Goal: Task Accomplishment & Management: Manage account settings

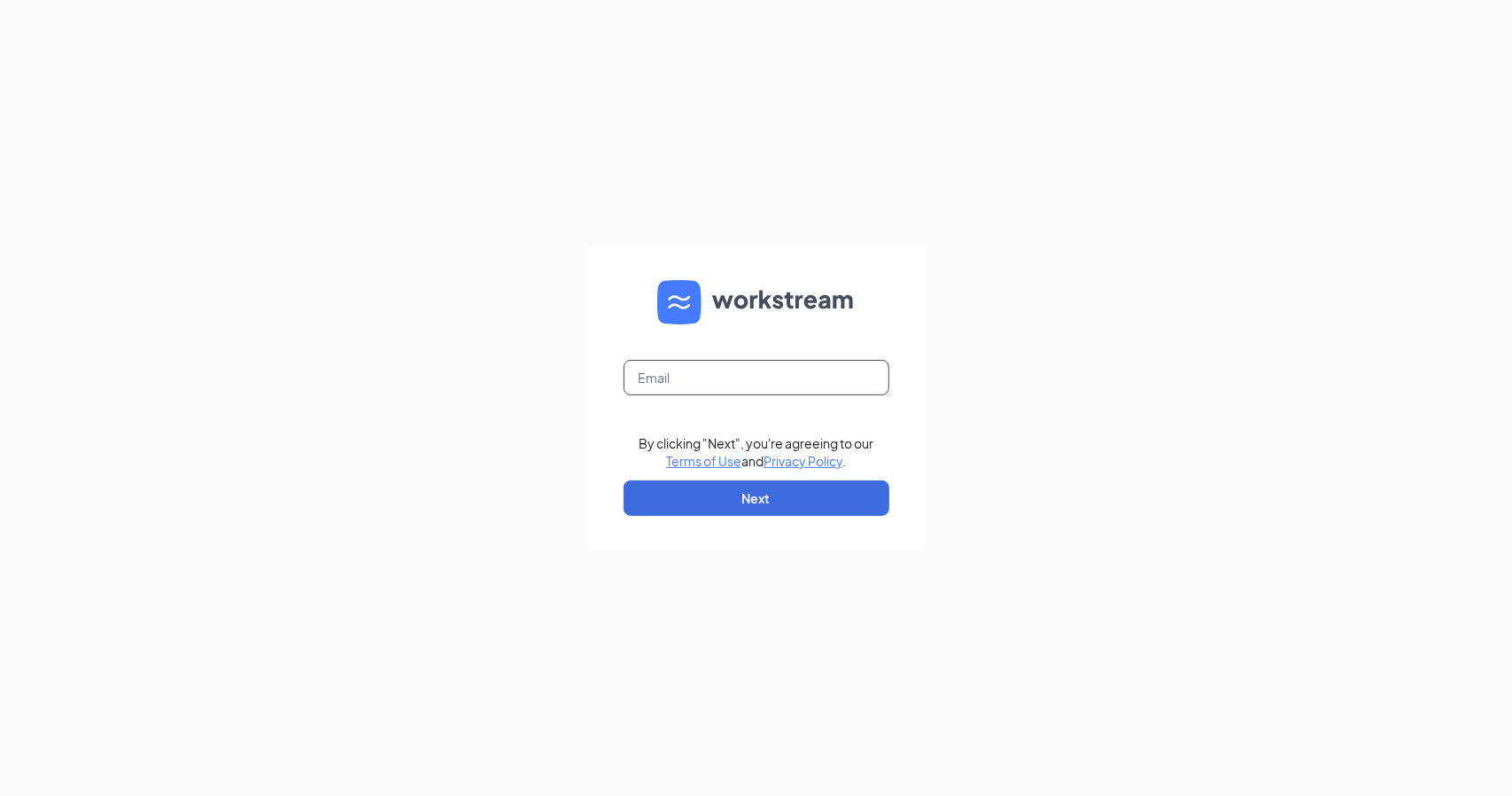
click at [691, 365] on input "text" at bounding box center [756, 377] width 266 height 35
type input "[EMAIL_ADDRESS][DOMAIN_NAME]"
click at [879, 501] on button "Next" at bounding box center [756, 498] width 266 height 35
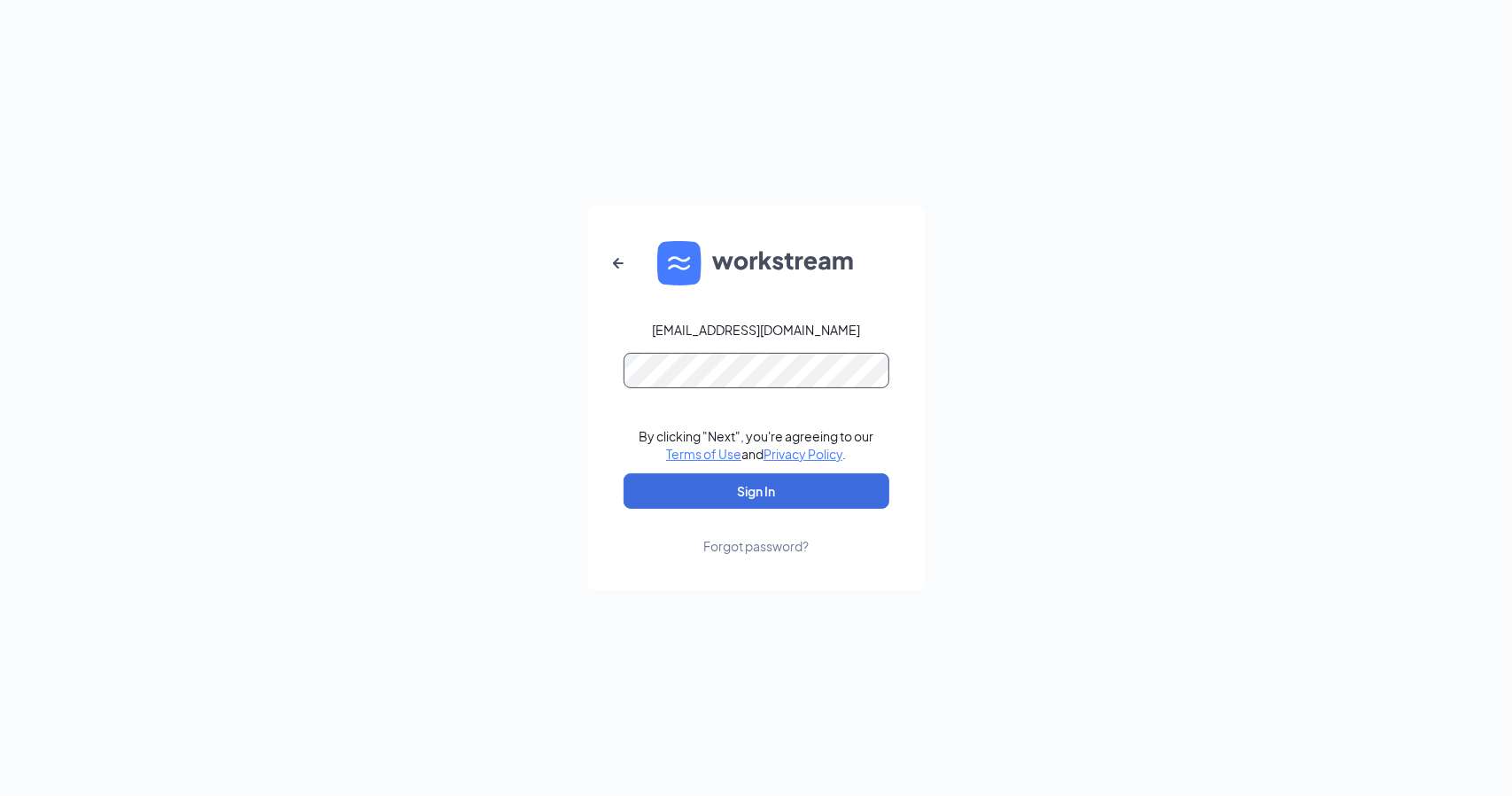
click at [624, 473] on button "Sign In" at bounding box center [756, 491] width 266 height 35
click at [401, 351] on div "[EMAIL_ADDRESS][DOMAIN_NAME] By clicking "Next", you're agreeing to our Terms o…" at bounding box center [756, 398] width 1512 height 796
click at [624, 473] on button "Sign In" at bounding box center [756, 491] width 266 height 35
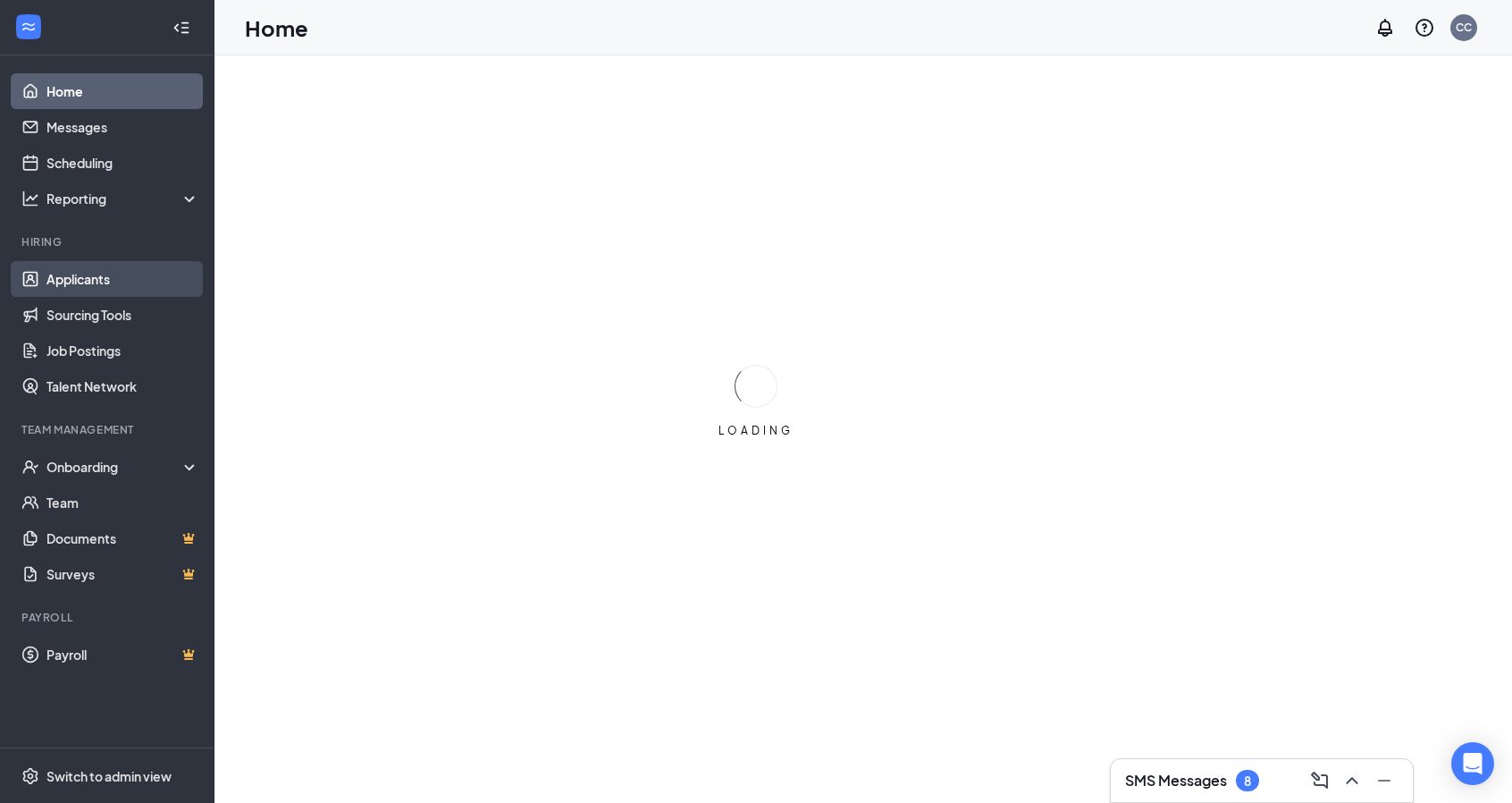
click at [73, 283] on link "Applicants" at bounding box center [122, 279] width 153 height 36
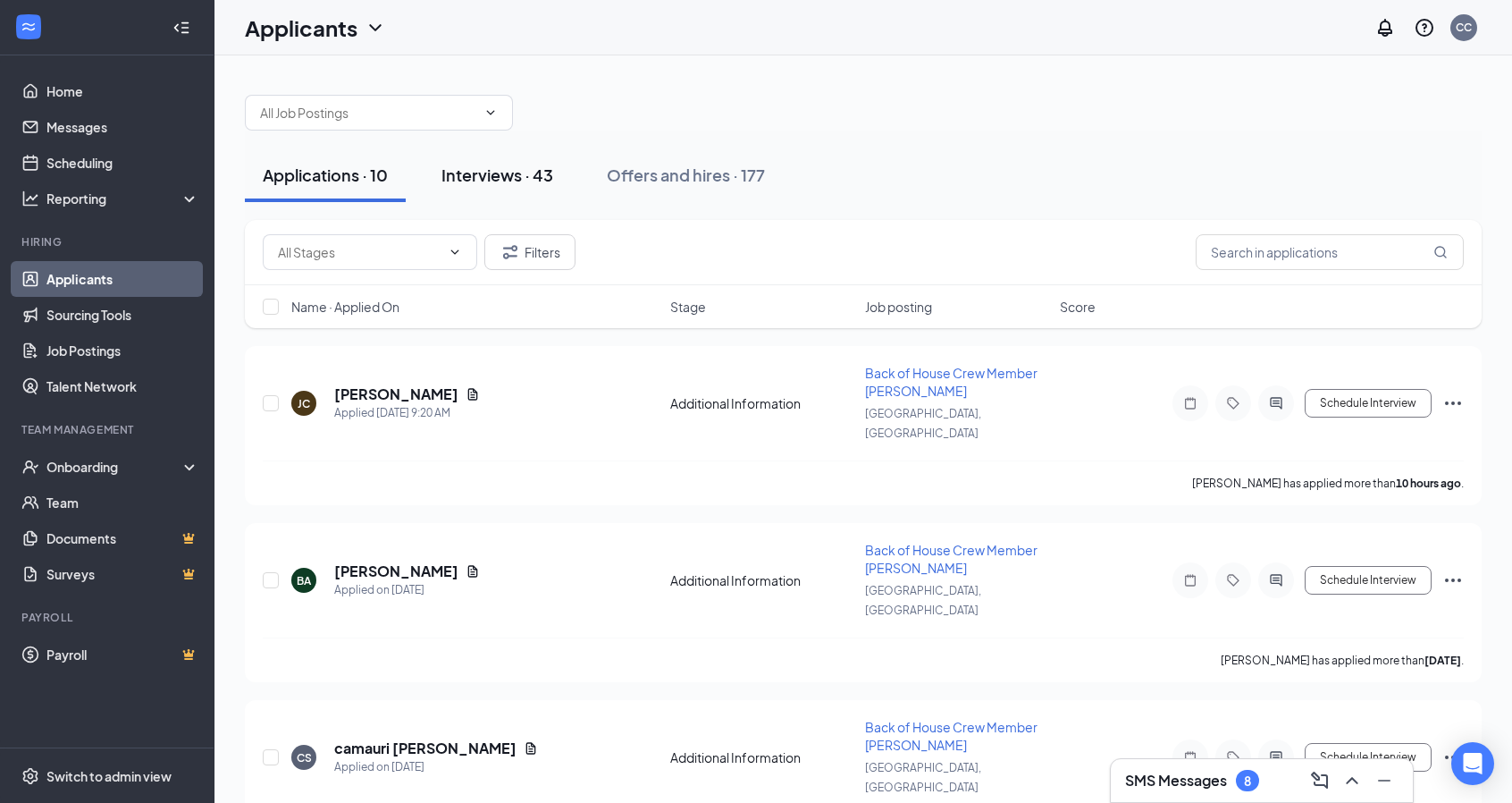
click at [487, 162] on button "Interviews · 43" at bounding box center [497, 175] width 148 height 54
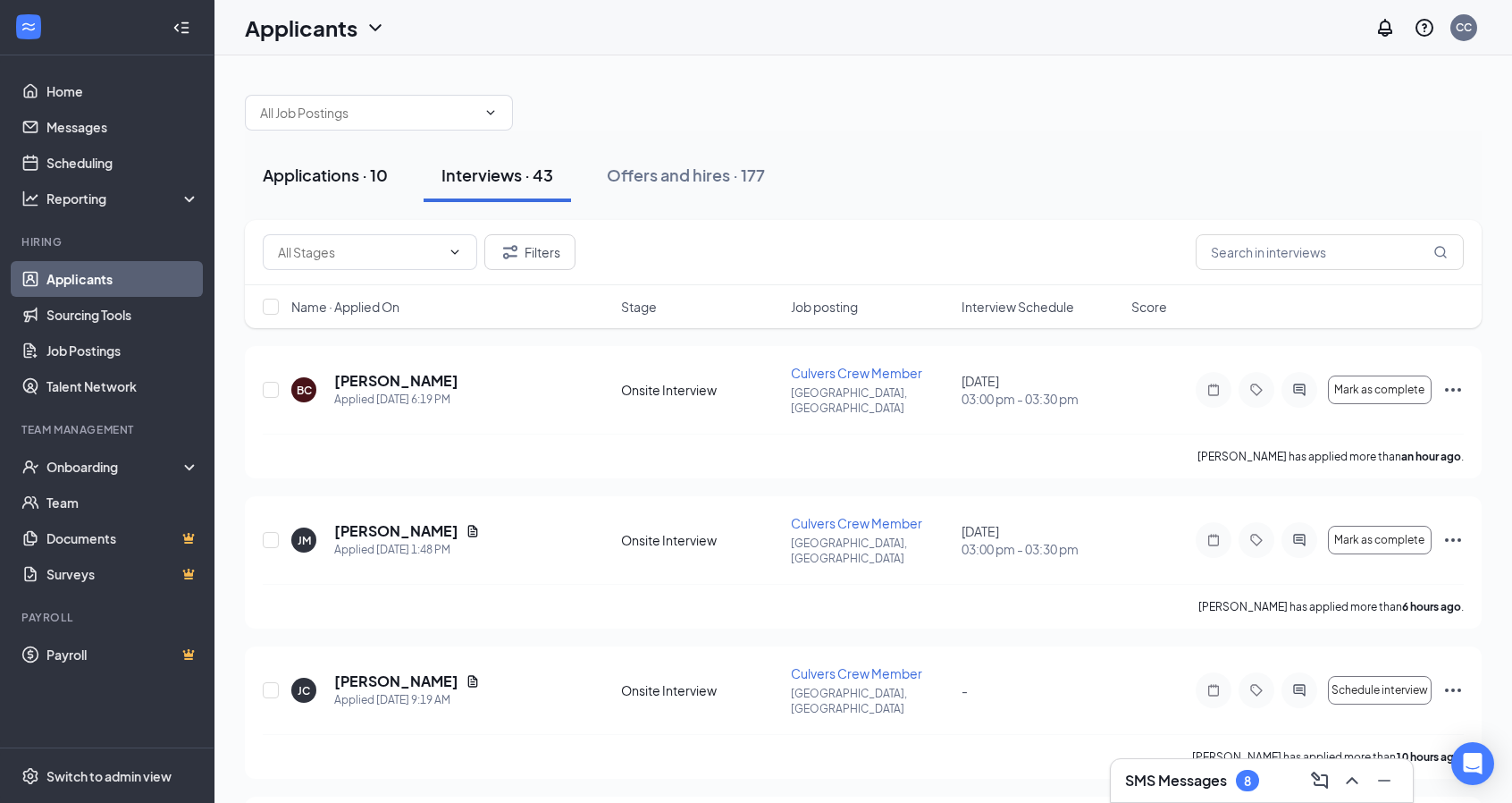
click at [323, 175] on div "Applications · 10" at bounding box center [325, 175] width 125 height 23
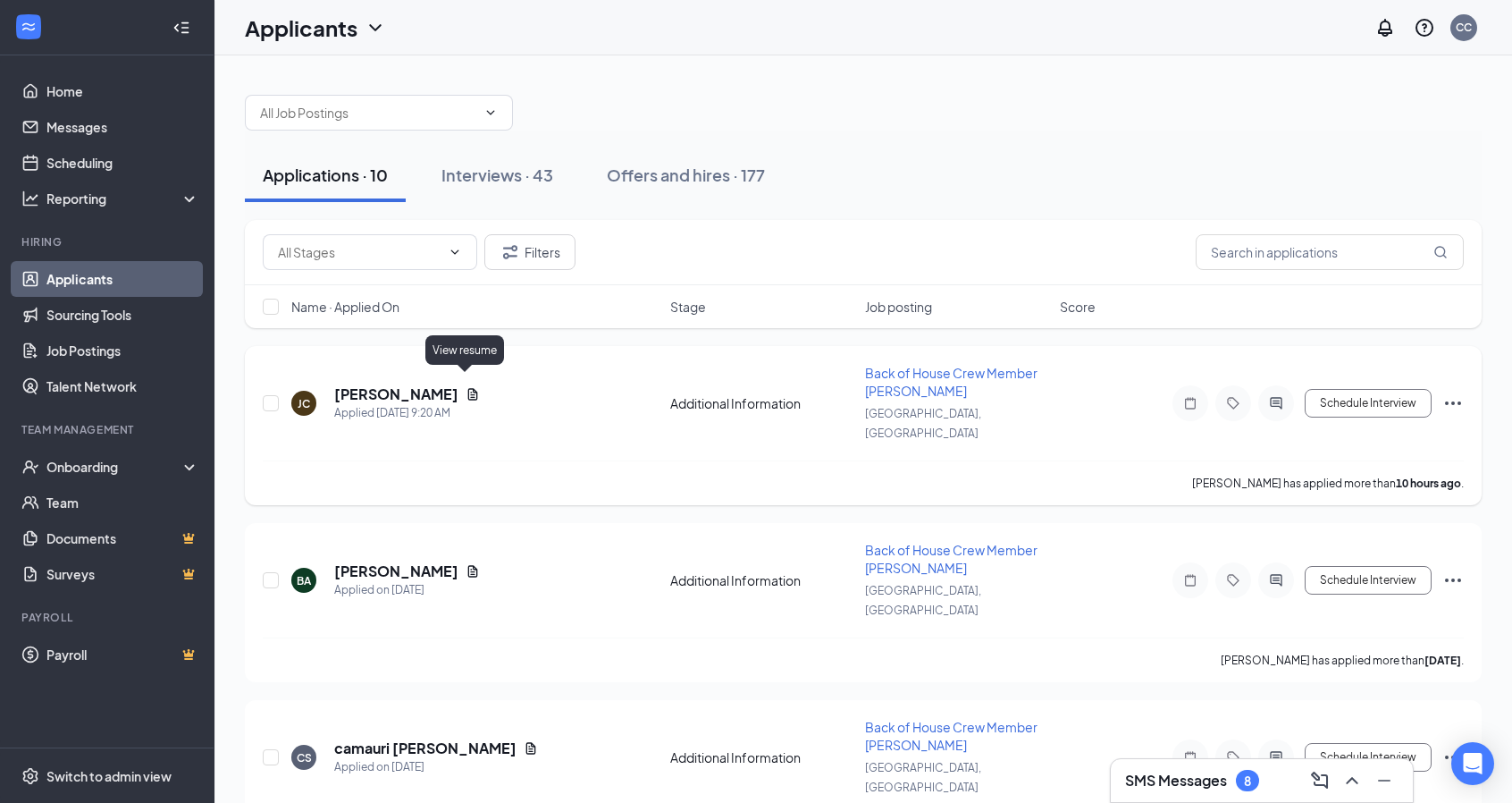
click at [468, 388] on icon "Document" at bounding box center [473, 394] width 9 height 11
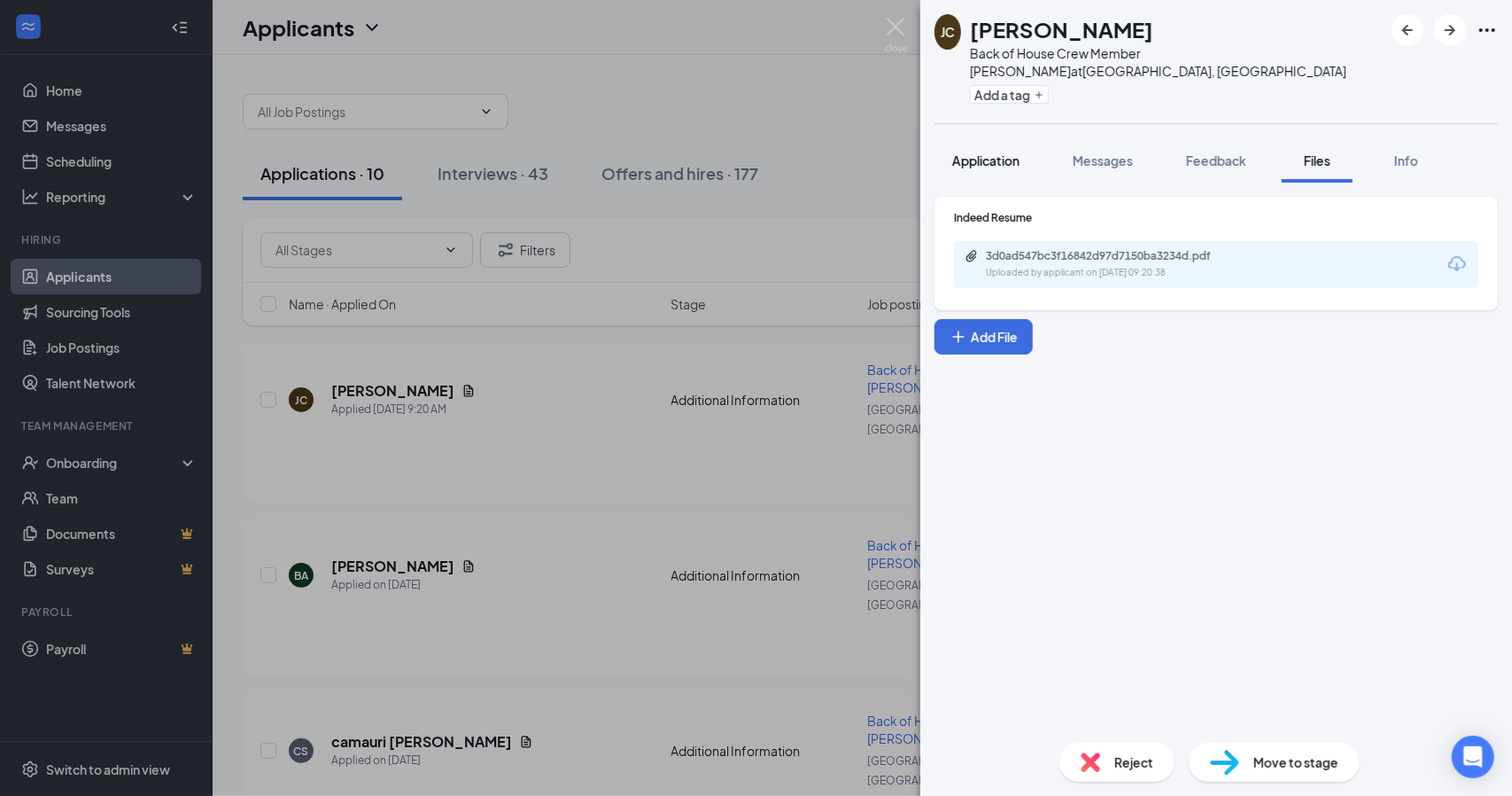
click at [975, 153] on span "Application" at bounding box center [986, 160] width 67 height 16
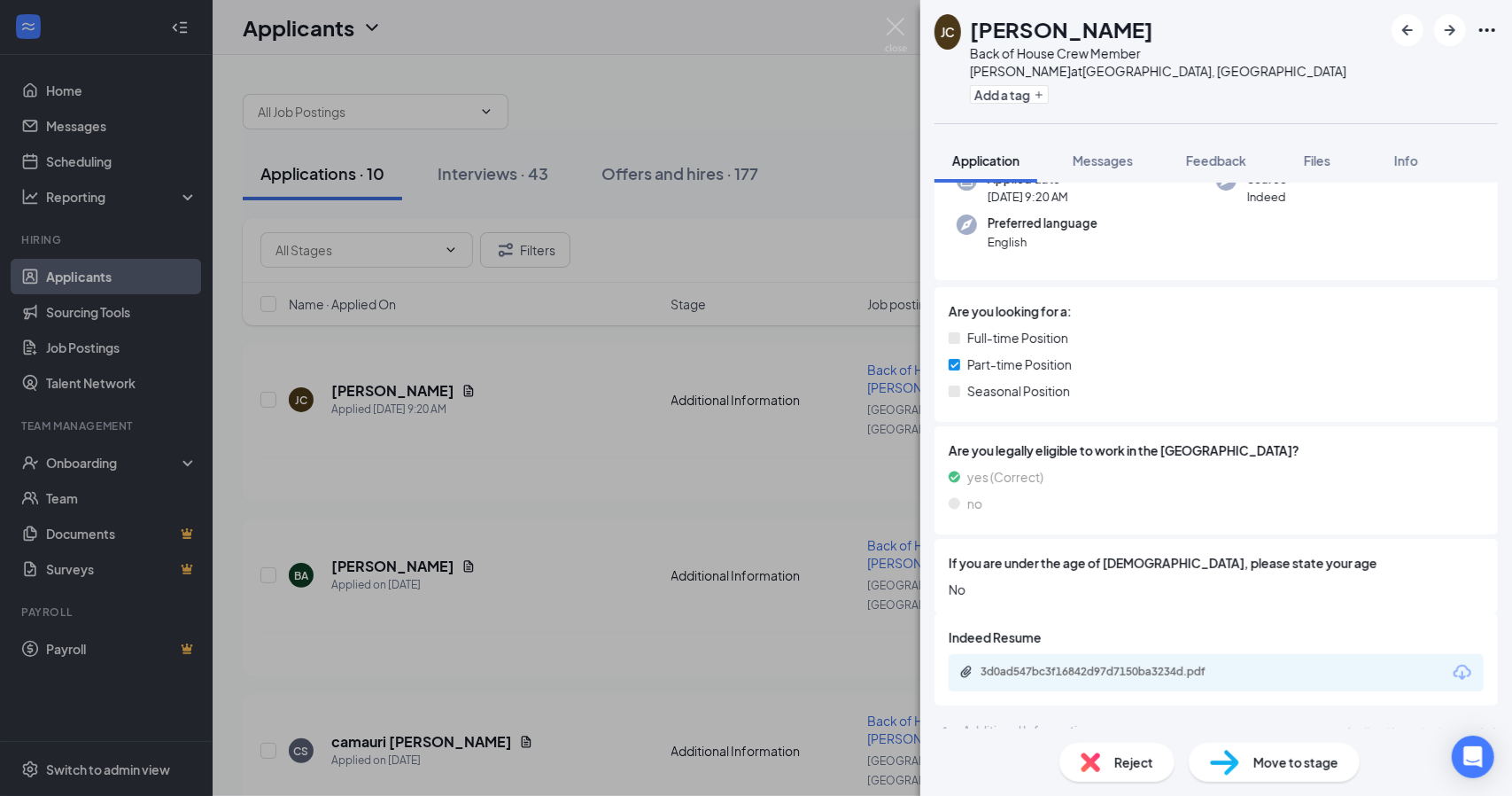
scroll to position [207, 0]
click at [1127, 664] on div "3d0ad547bc3f16842d97d7150ba3234d.pdf" at bounding box center [1105, 670] width 248 height 14
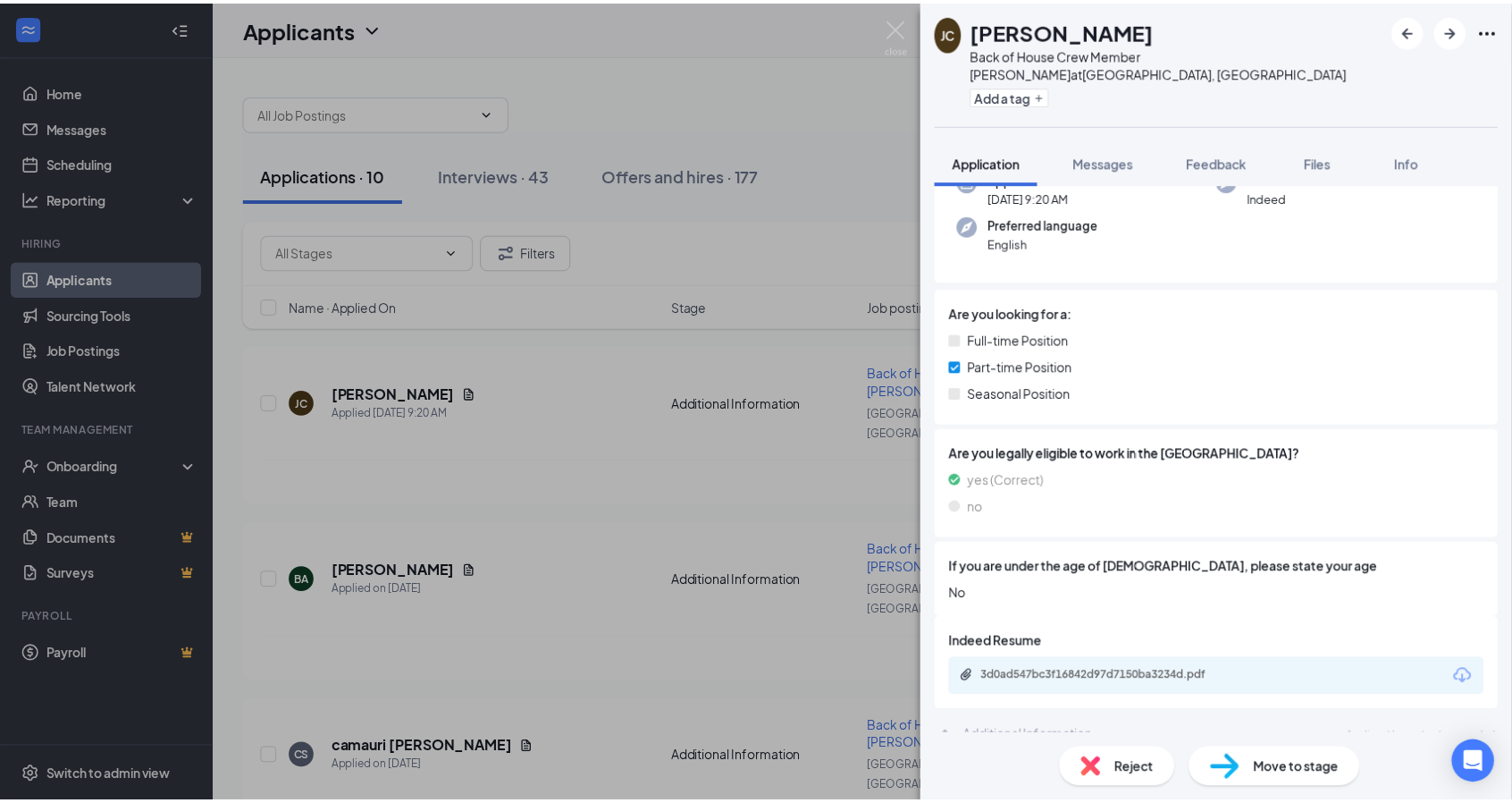
scroll to position [202, 0]
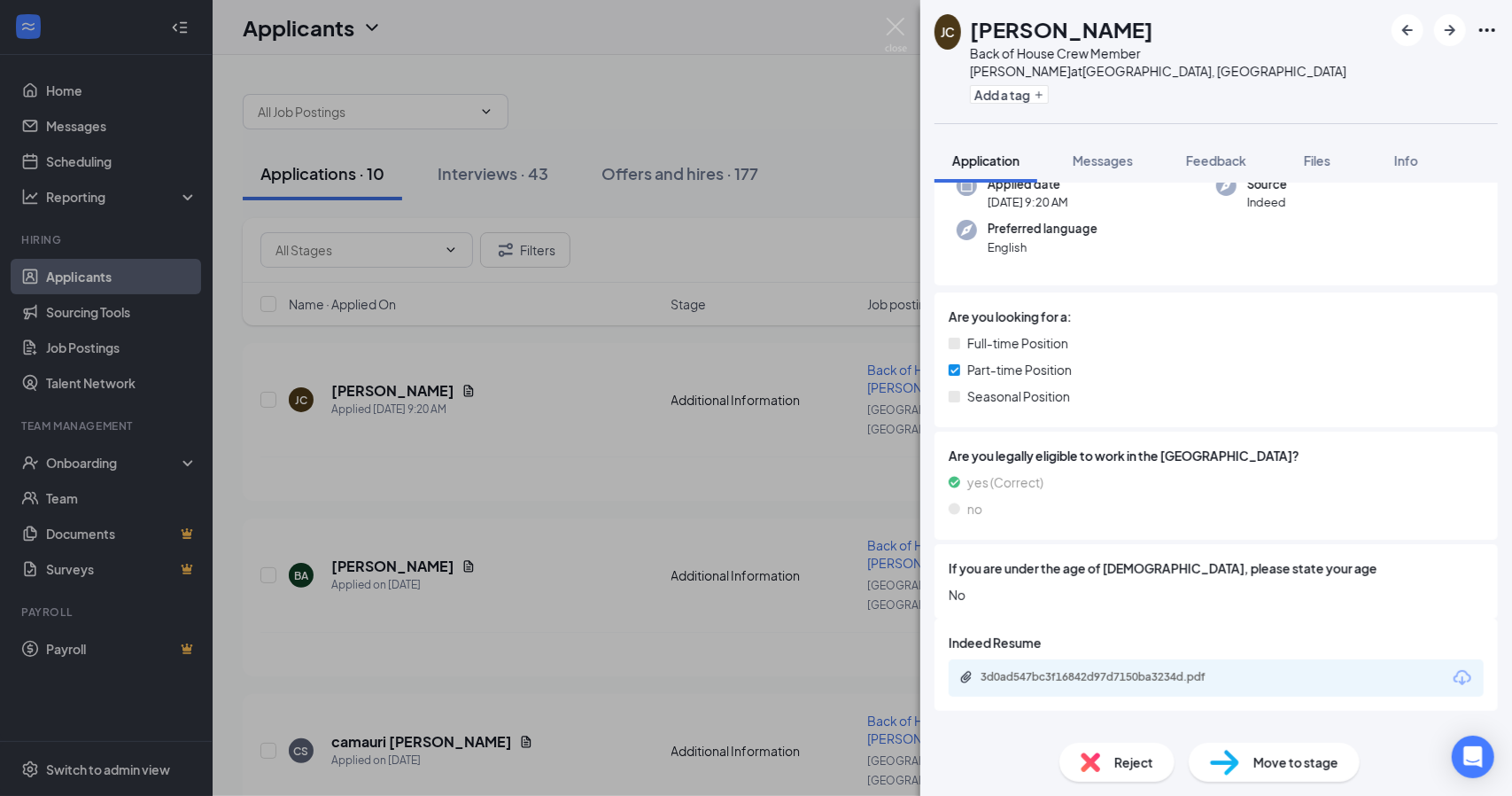
click at [558, 272] on div "[PERSON_NAME] Back of House Crew Member [PERSON_NAME] at [PERSON_NAME], [GEOGRA…" at bounding box center [756, 398] width 1512 height 796
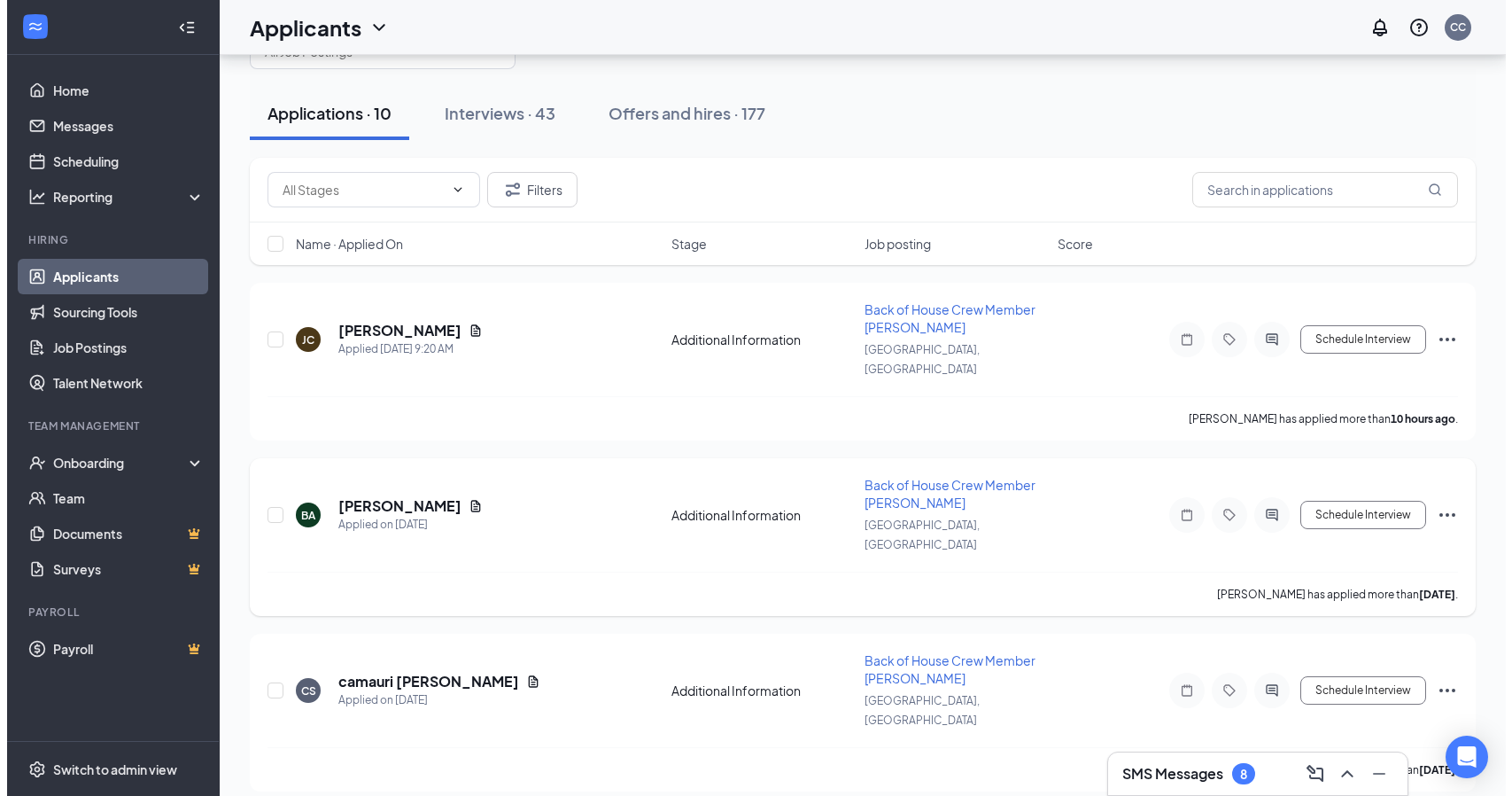
scroll to position [89, 0]
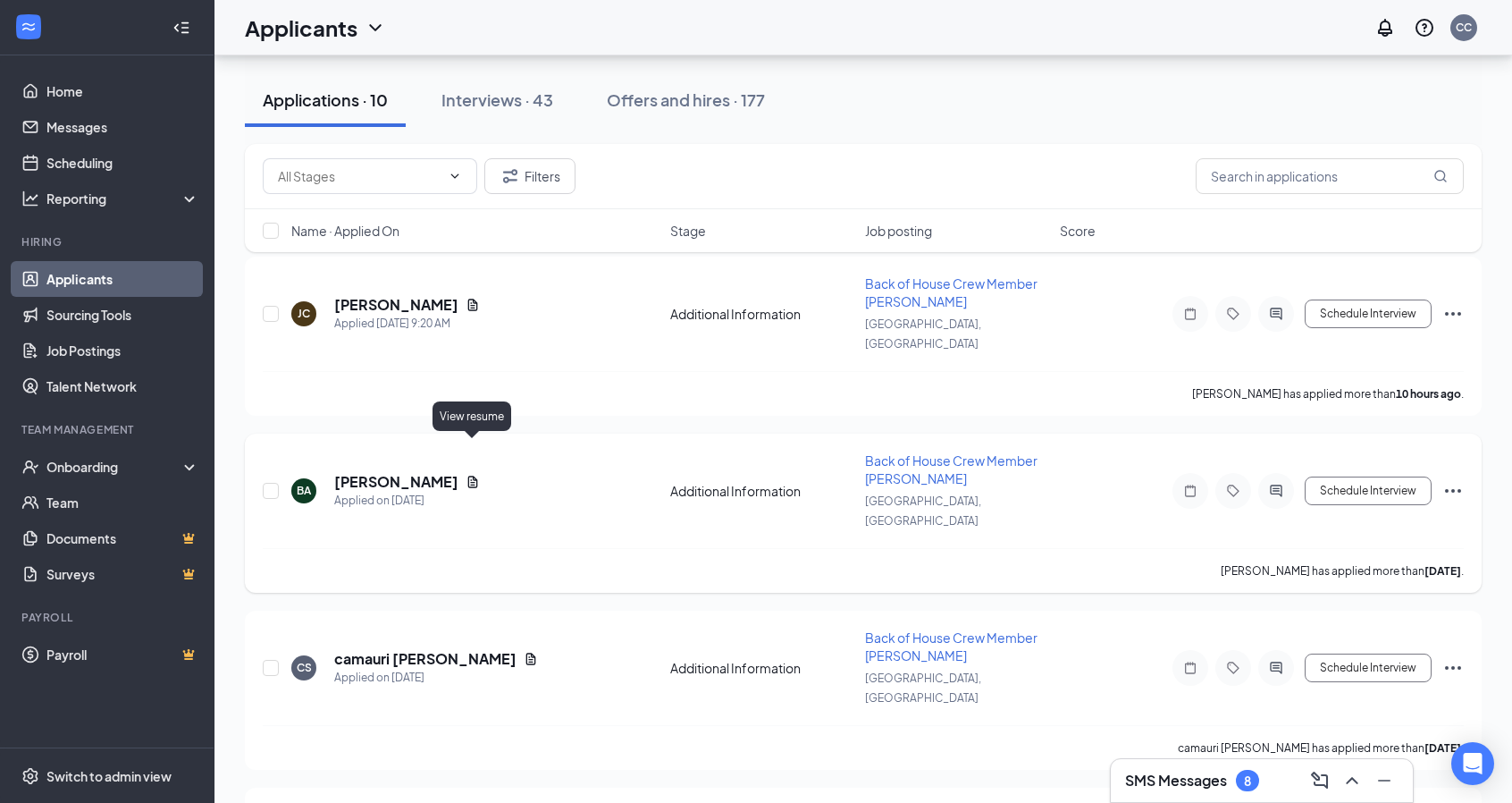
click at [468, 475] on icon "Document" at bounding box center [472, 481] width 14 height 14
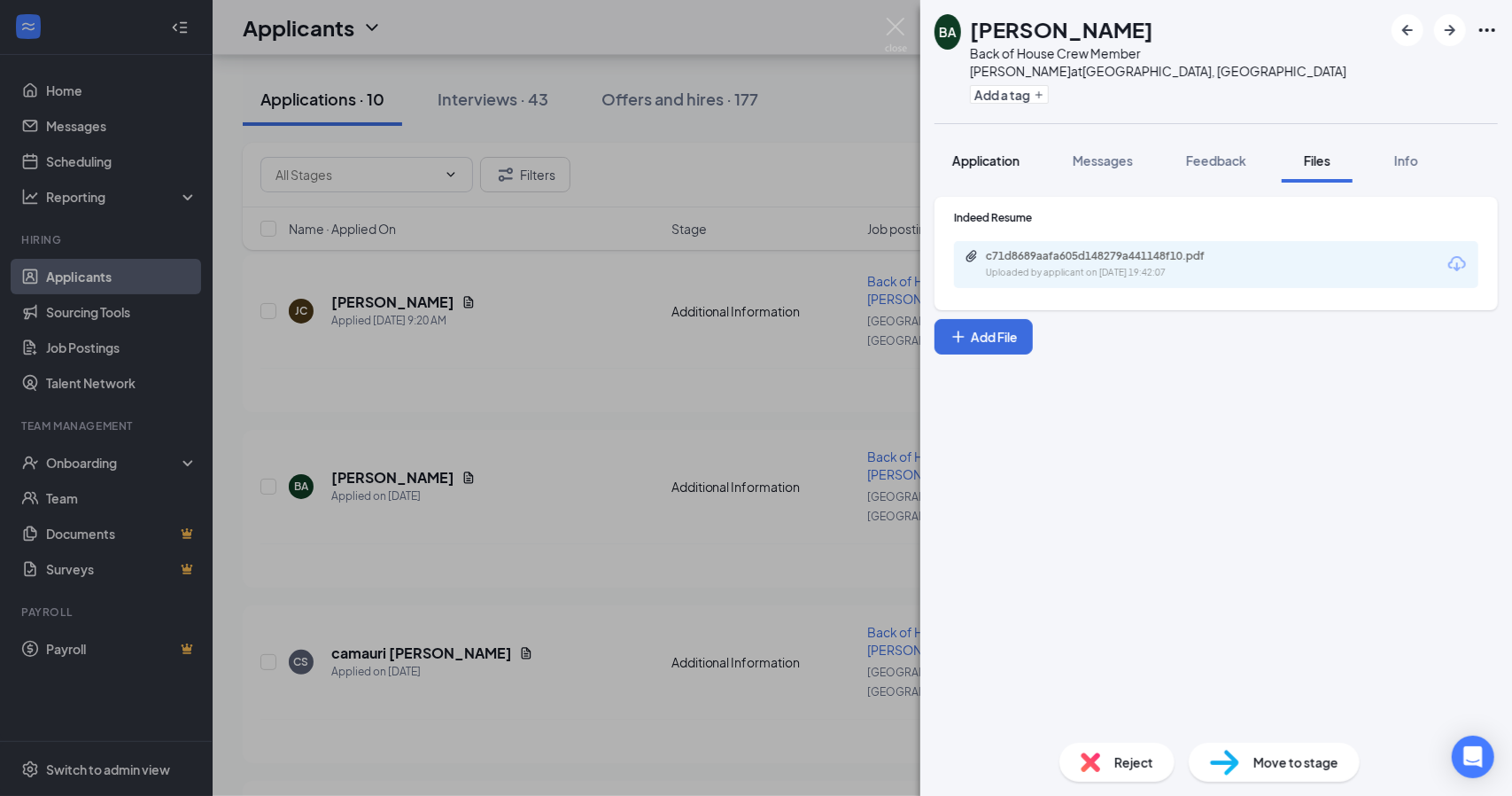
click at [1004, 153] on span "Application" at bounding box center [986, 160] width 67 height 16
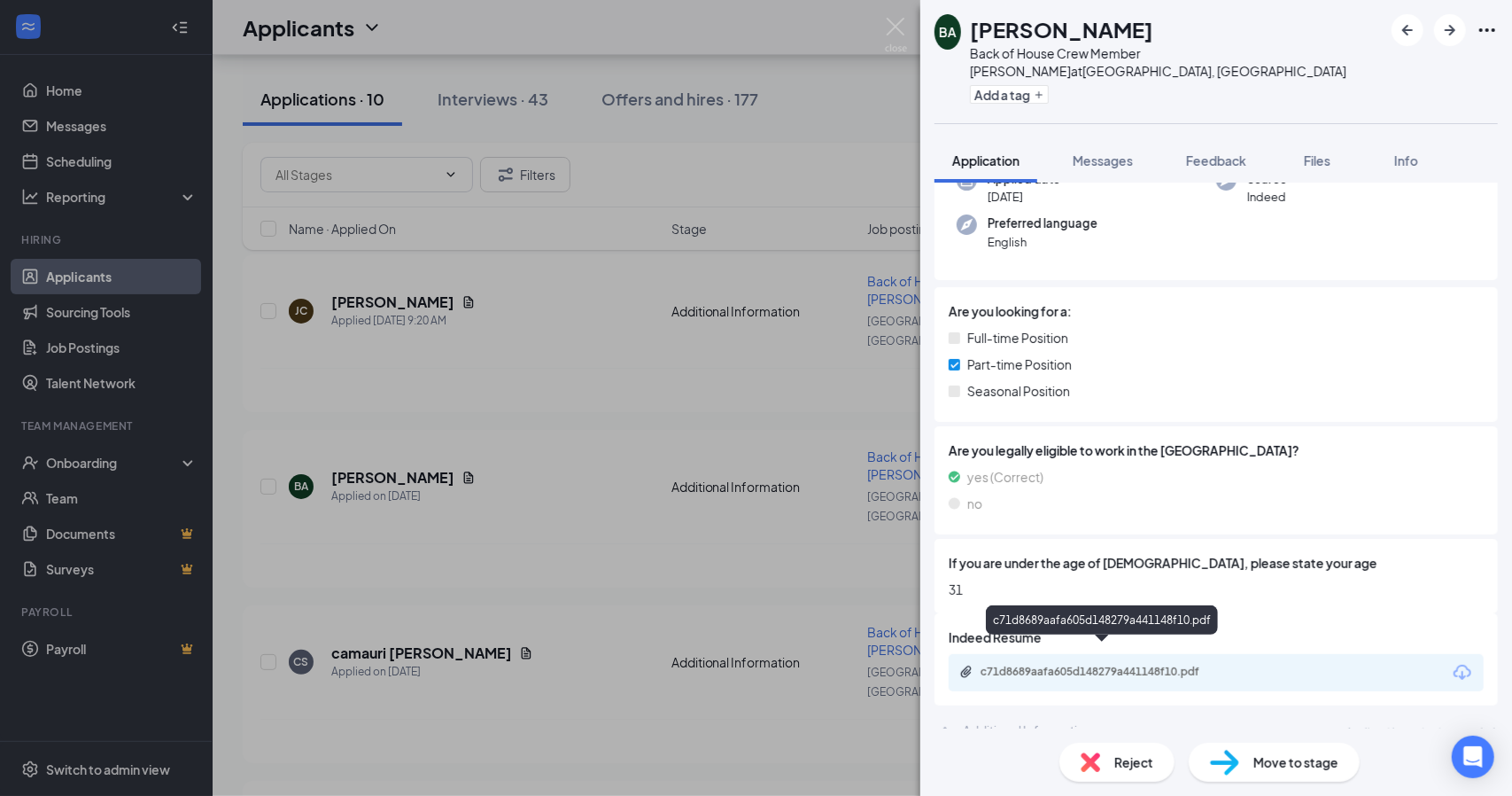
scroll to position [157, 0]
click at [1150, 664] on div "c71d8689aafa605d148279a441148f10.pdf" at bounding box center [1105, 670] width 248 height 14
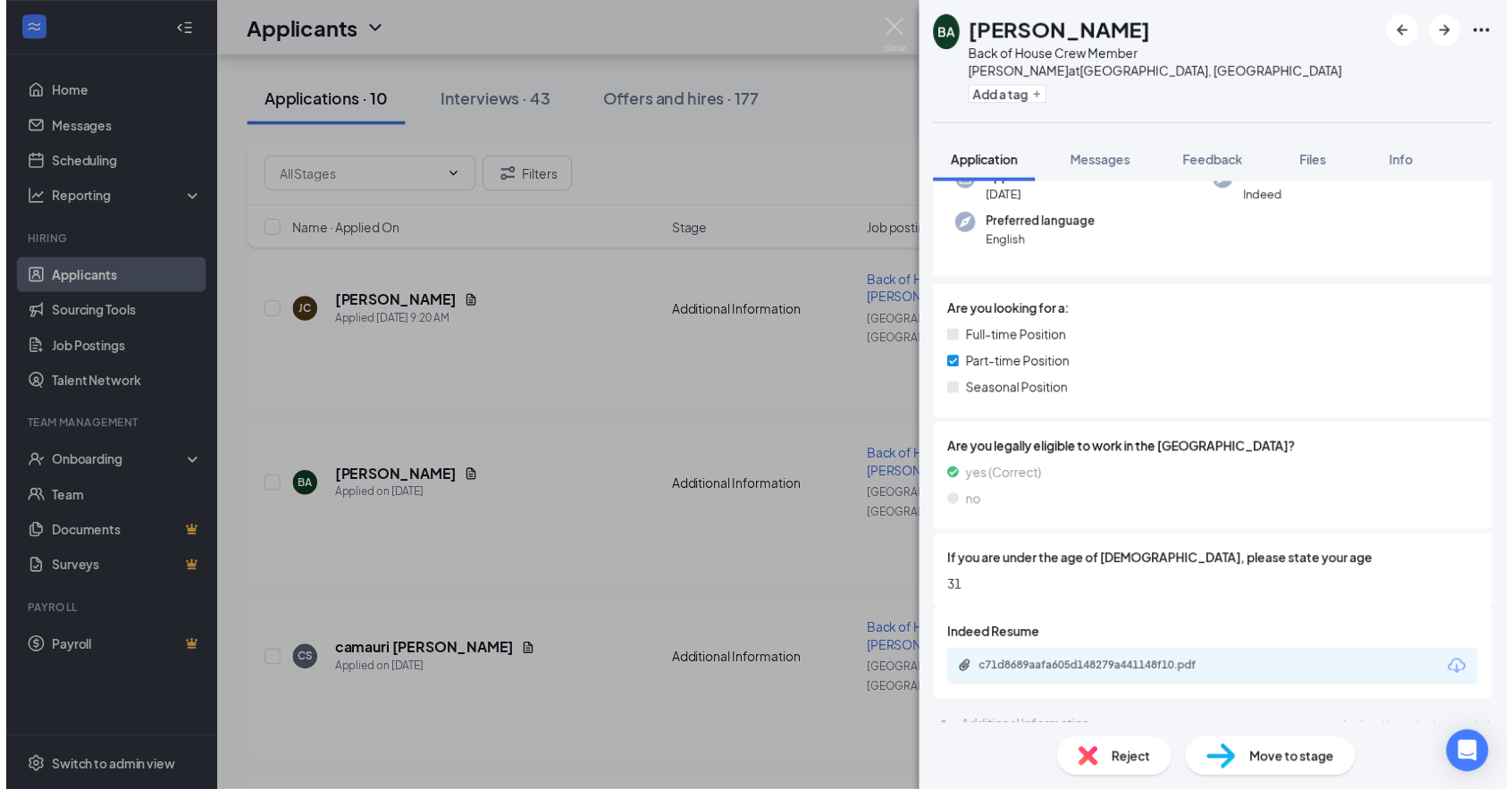
scroll to position [152, 0]
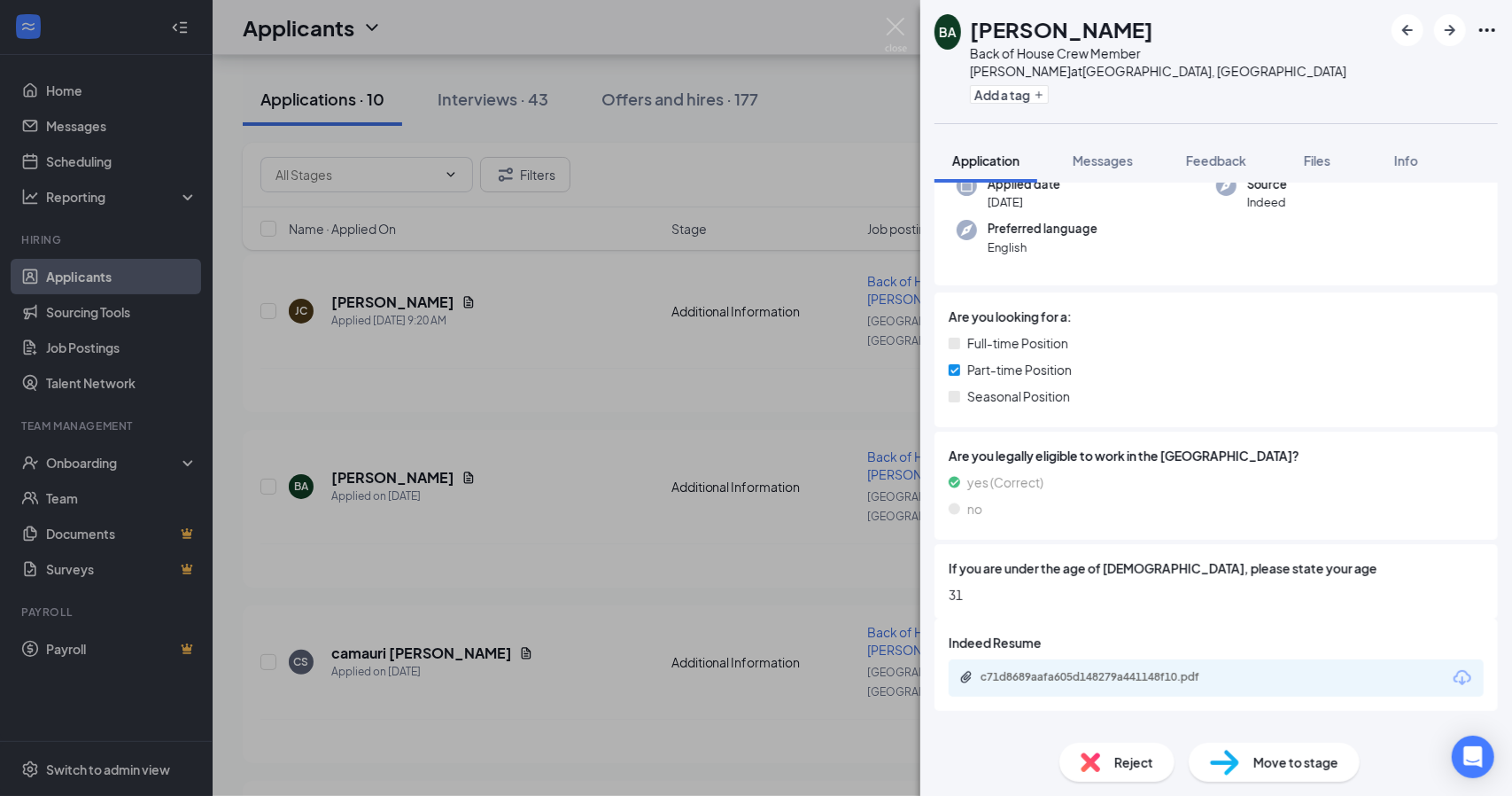
click at [713, 402] on div "BA [PERSON_NAME] Back of House Crew Member [PERSON_NAME] at [PERSON_NAME], [GEO…" at bounding box center [756, 398] width 1512 height 796
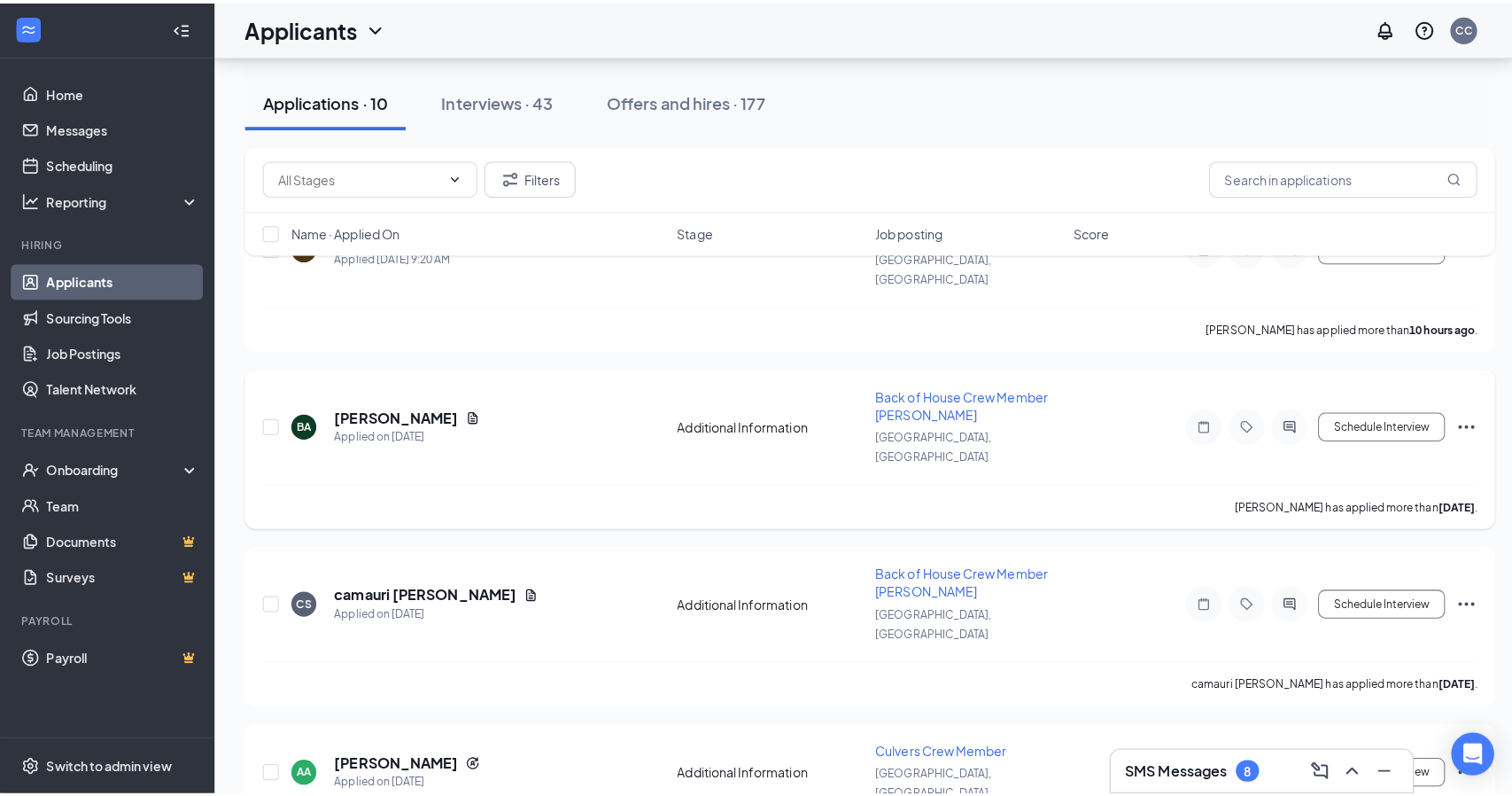
scroll to position [177, 0]
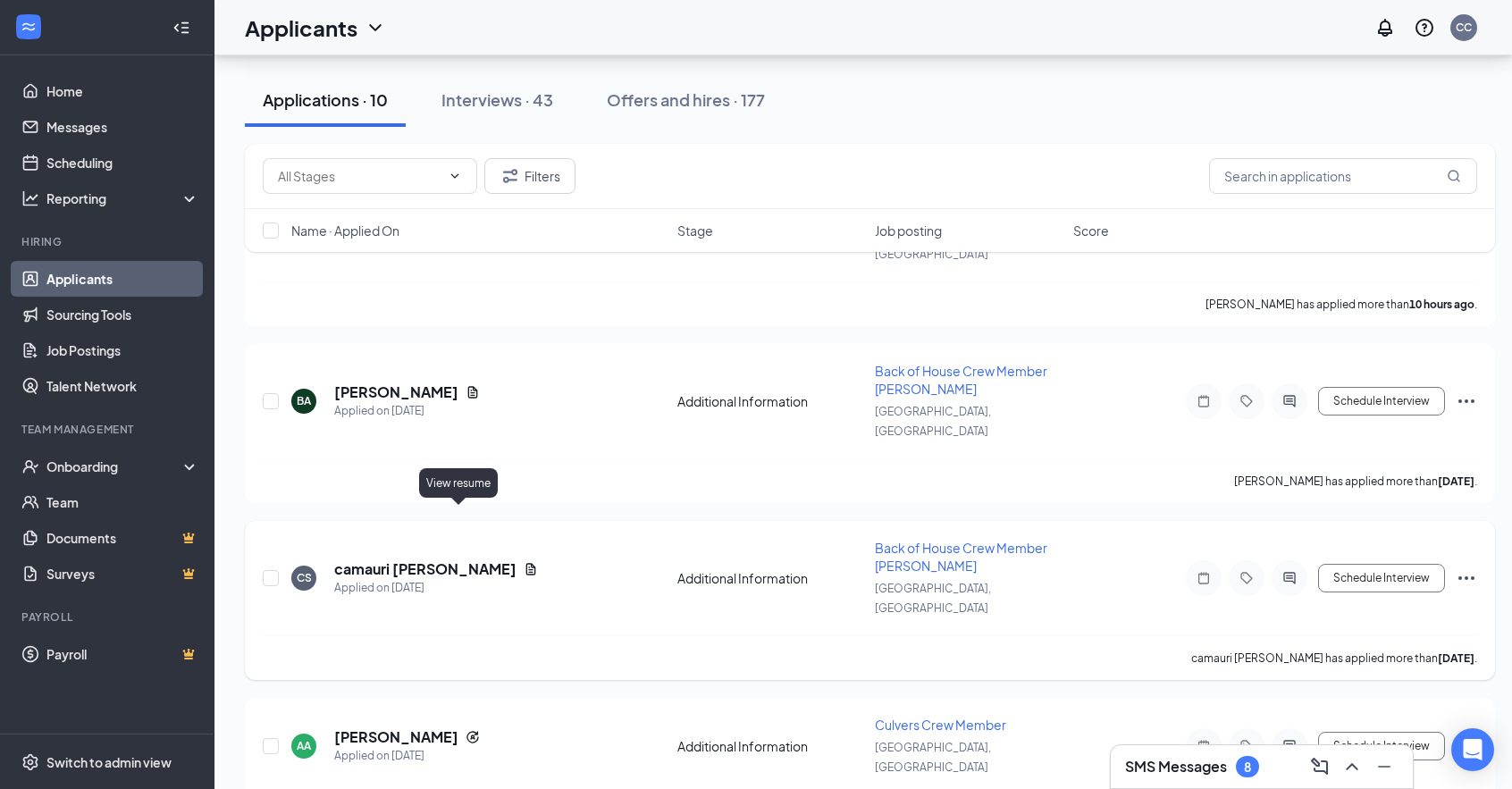
click at [526, 563] on icon "Document" at bounding box center [531, 568] width 9 height 11
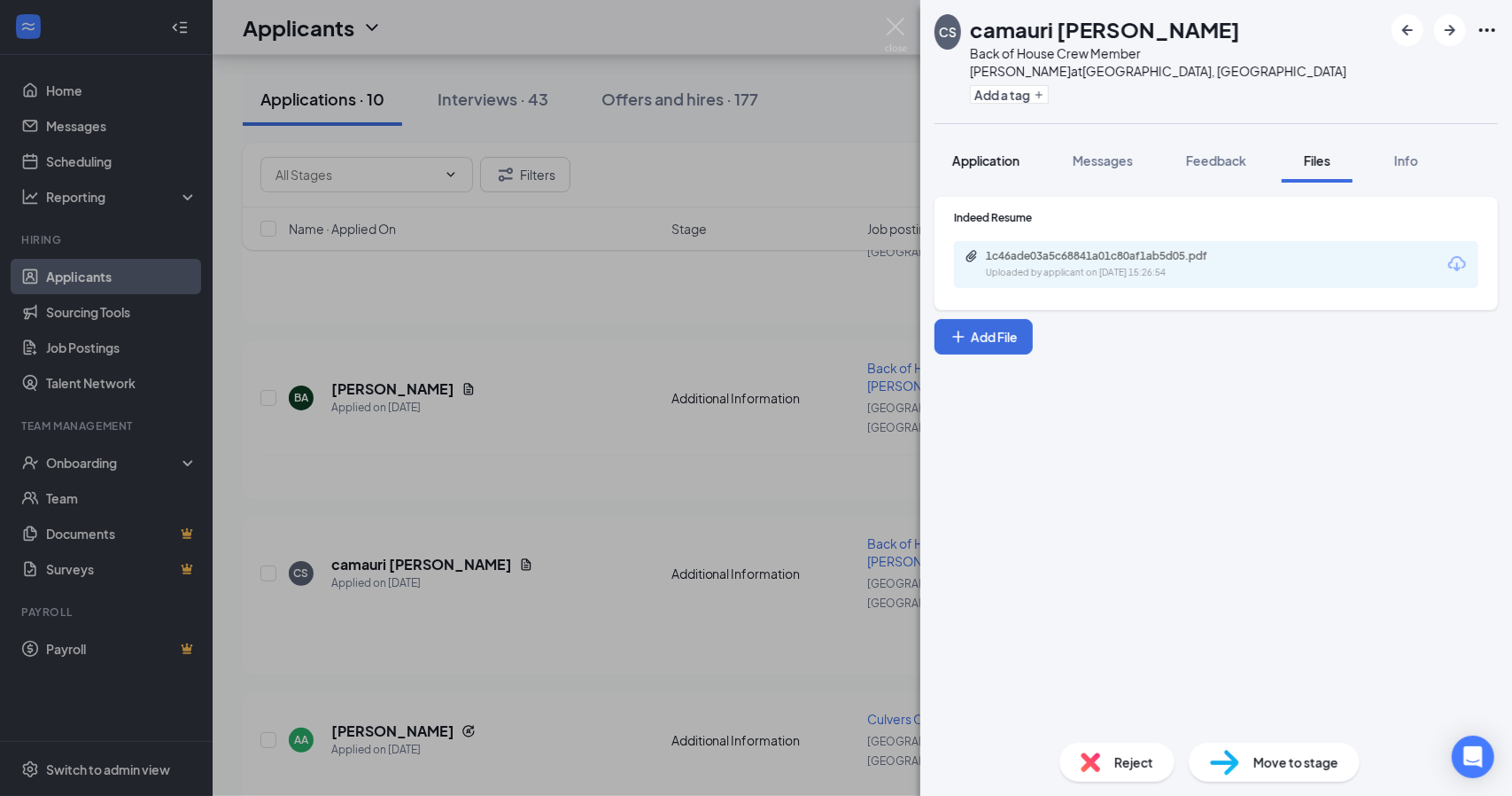
click at [986, 153] on span "Application" at bounding box center [986, 160] width 67 height 16
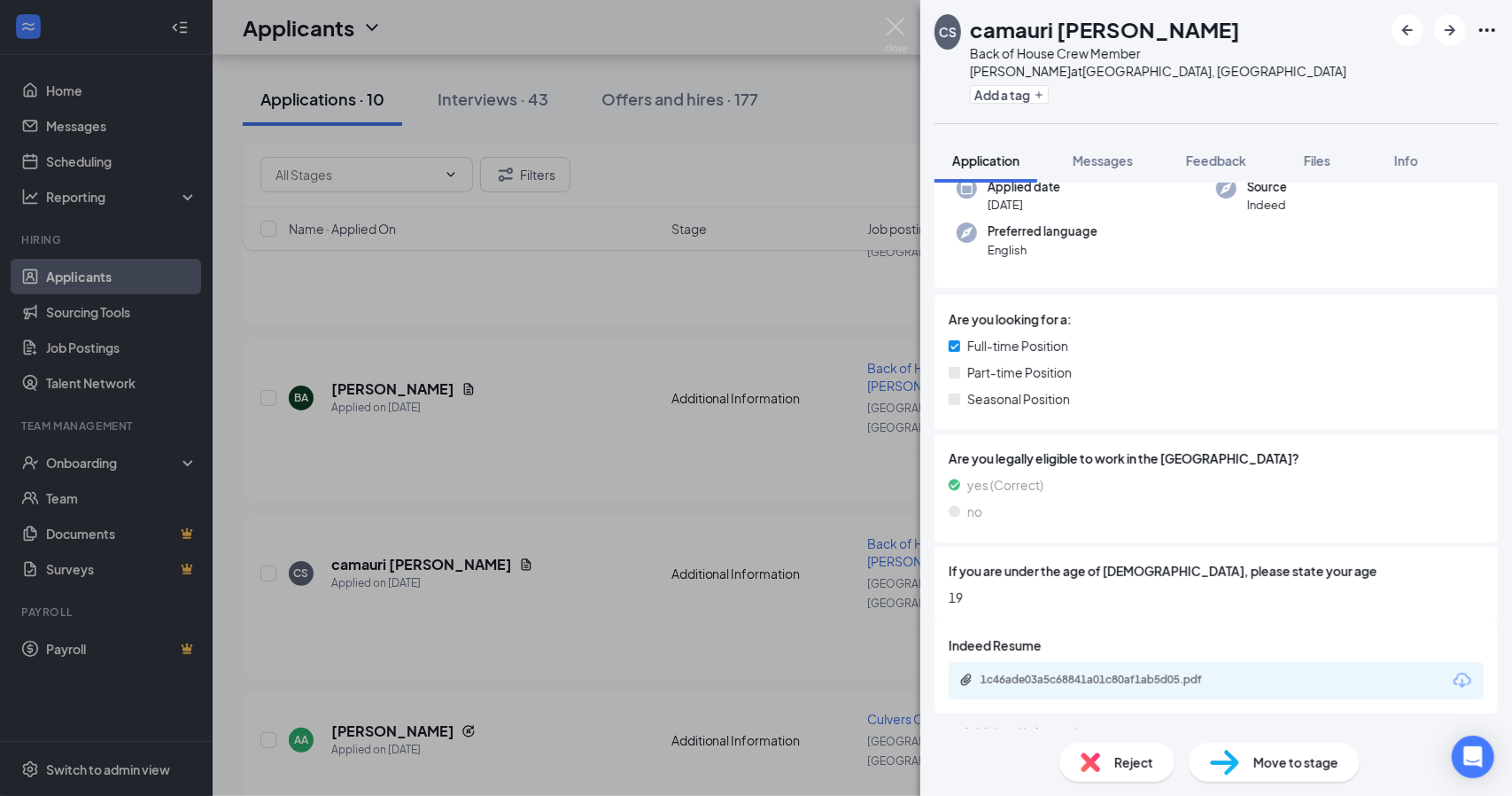
scroll to position [157, 0]
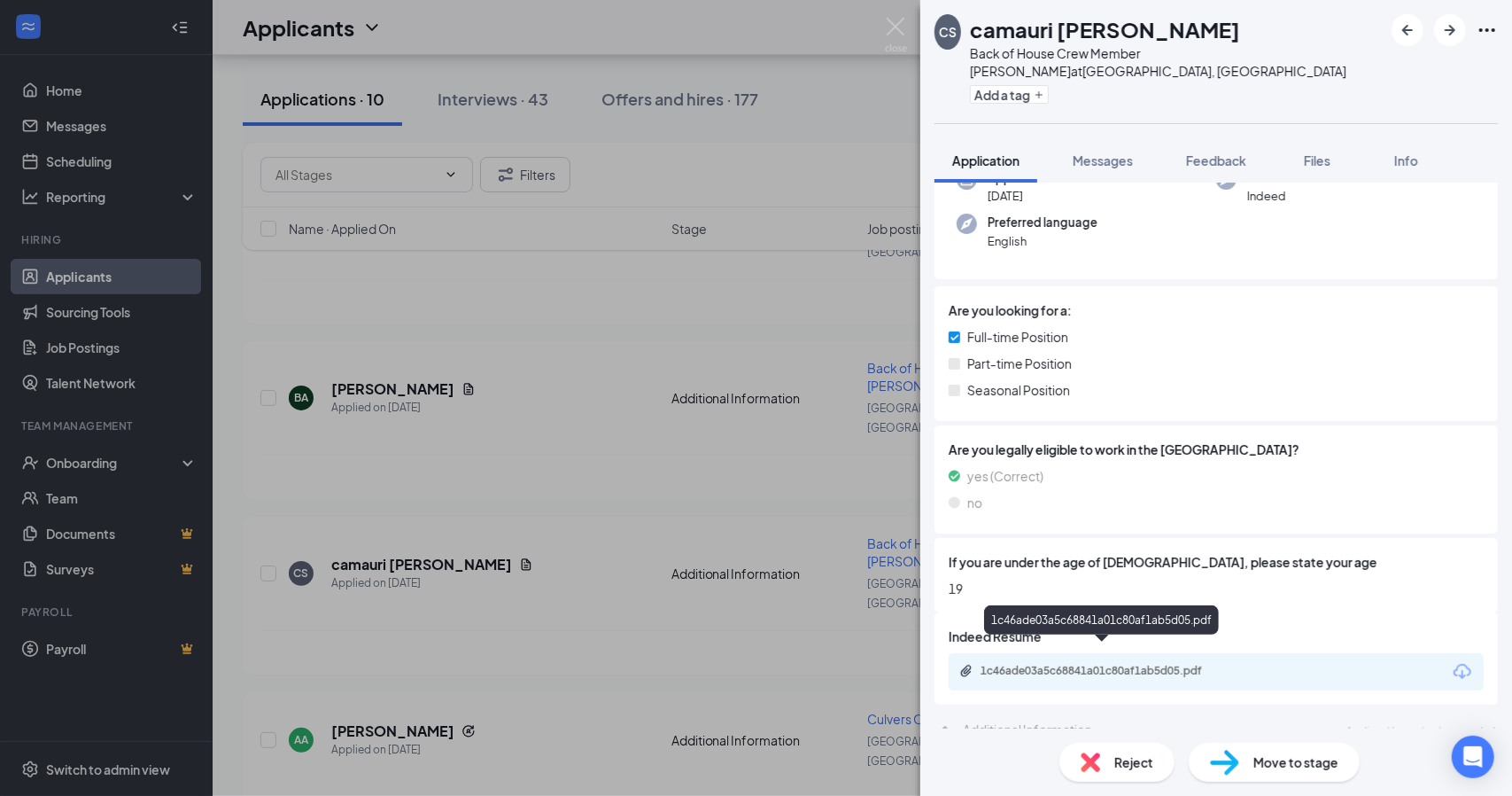
click at [1082, 664] on div "1c46ade03a5c68841a01c80af1ab5d05.pdf" at bounding box center [1105, 670] width 248 height 14
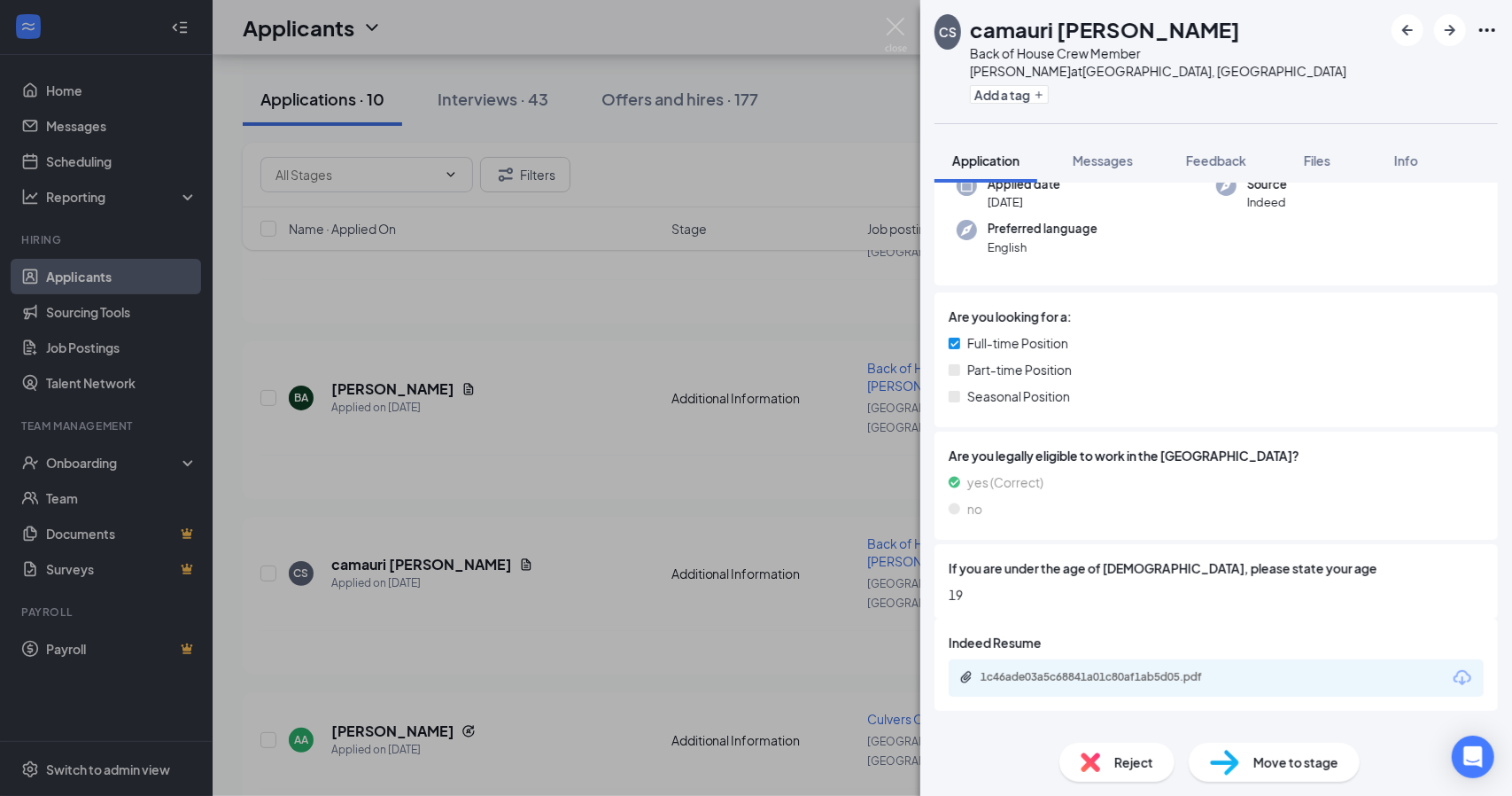
drag, startPoint x: 443, startPoint y: 518, endPoint x: 460, endPoint y: 607, distance: 90.6
click at [444, 518] on div "CS camauri [PERSON_NAME] Back of House Crew Member [PERSON_NAME] at [PERSON_NAM…" at bounding box center [756, 398] width 1512 height 796
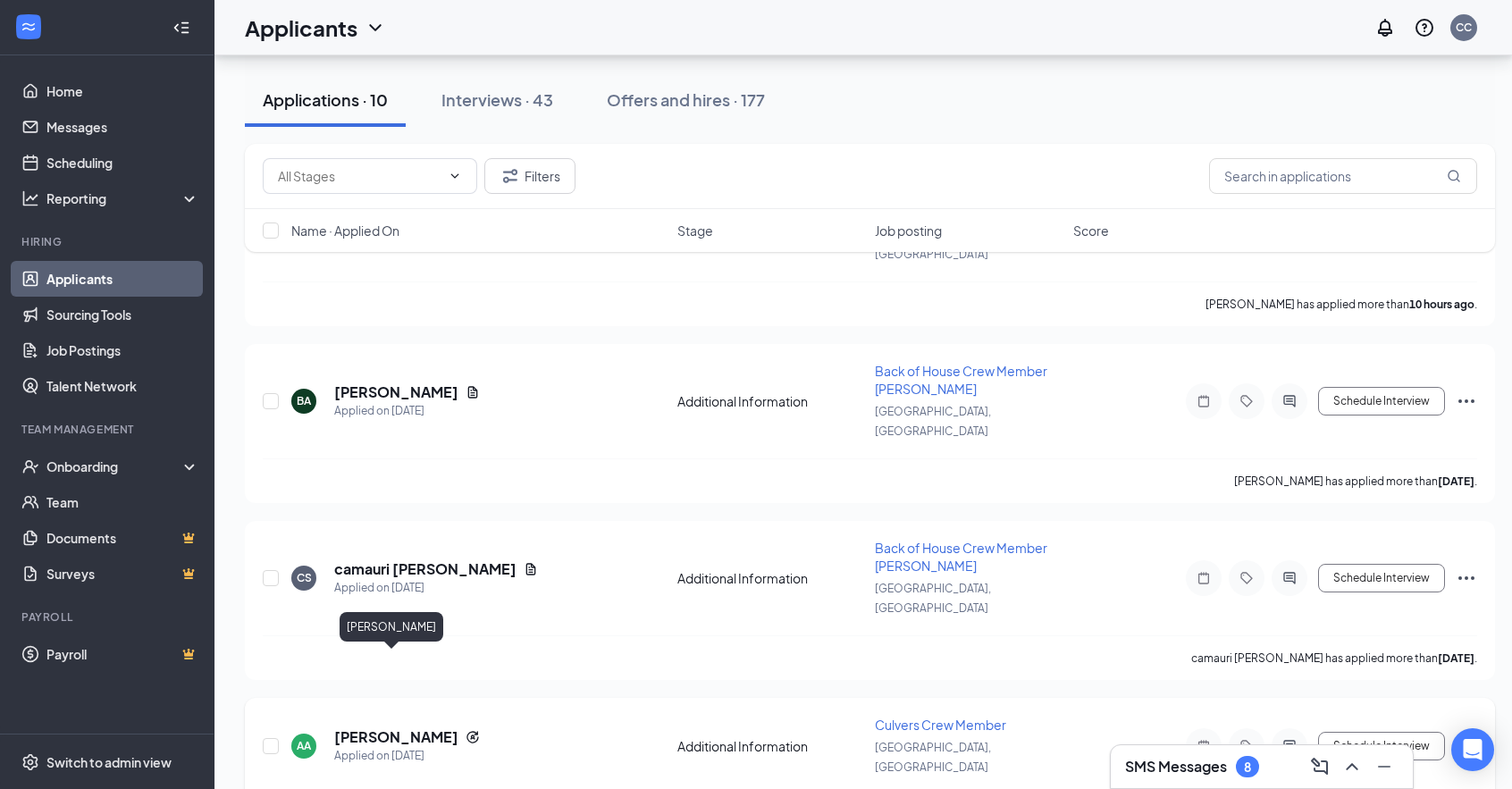
click at [372, 727] on h5 "[PERSON_NAME]" at bounding box center [397, 736] width 124 height 20
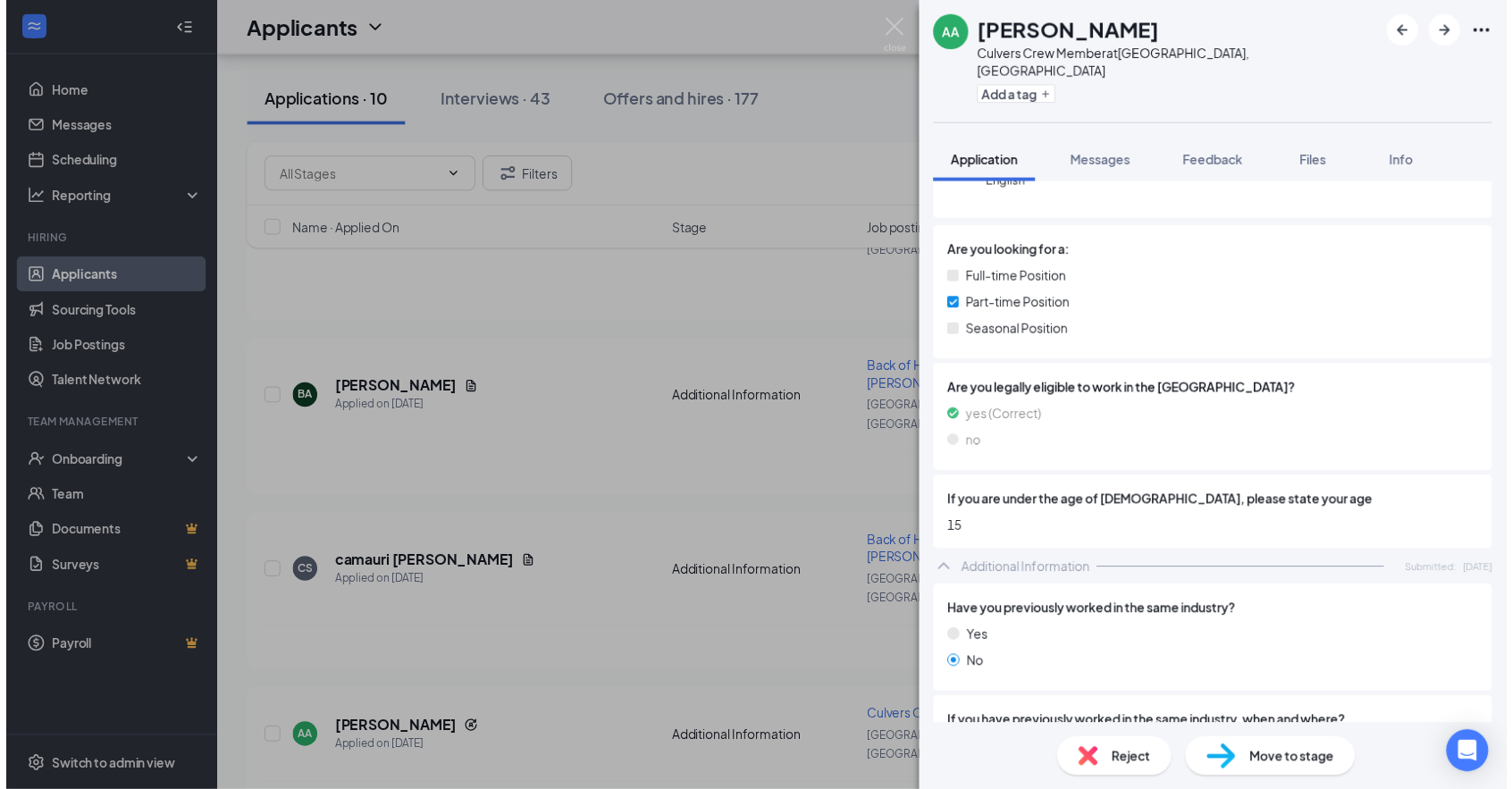
scroll to position [630, 0]
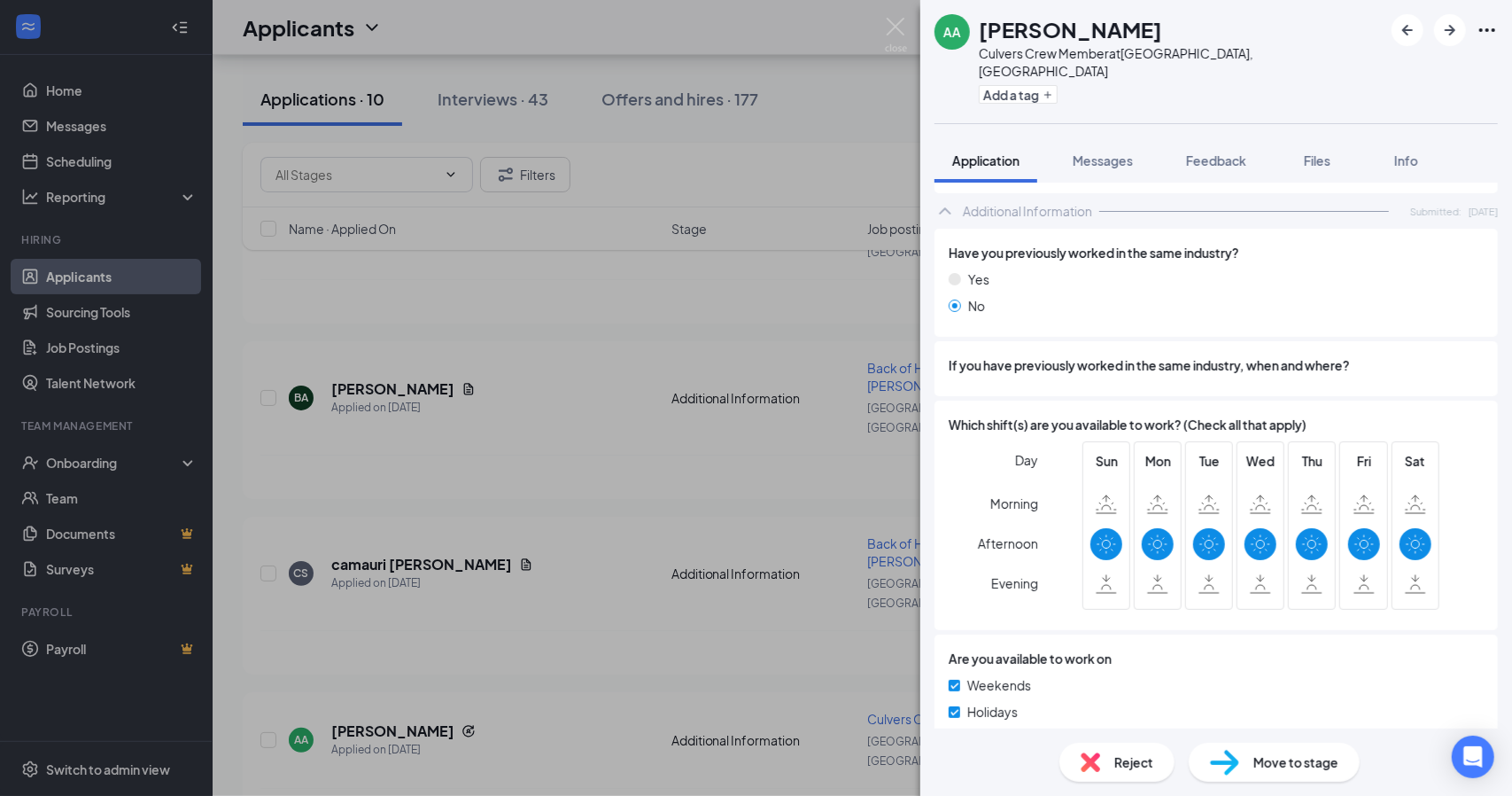
click at [345, 552] on div "AA [PERSON_NAME] Culvers Crew Member at [GEOGRAPHIC_DATA], [GEOGRAPHIC_DATA] Ad…" at bounding box center [756, 398] width 1512 height 796
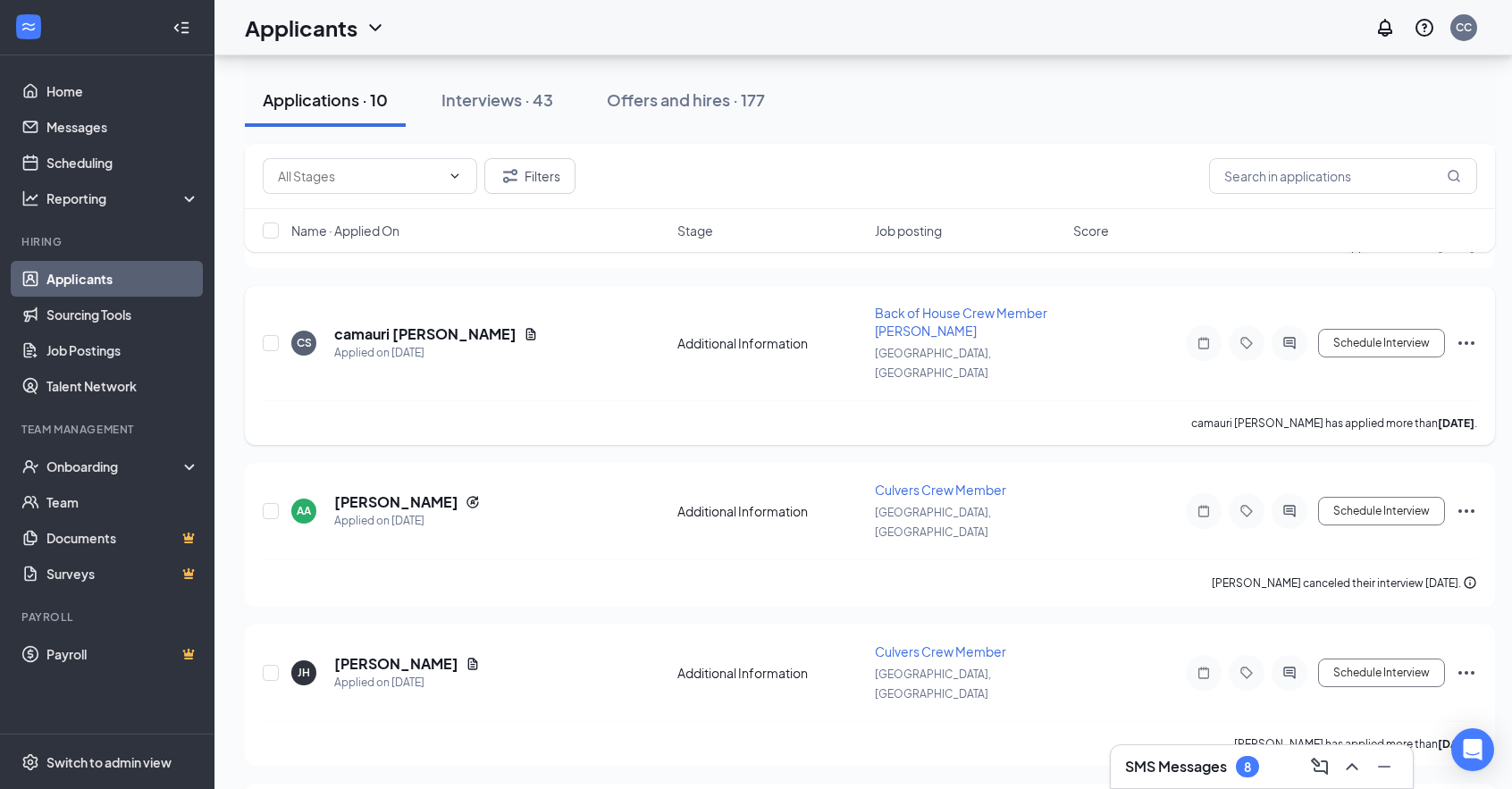
scroll to position [447, 0]
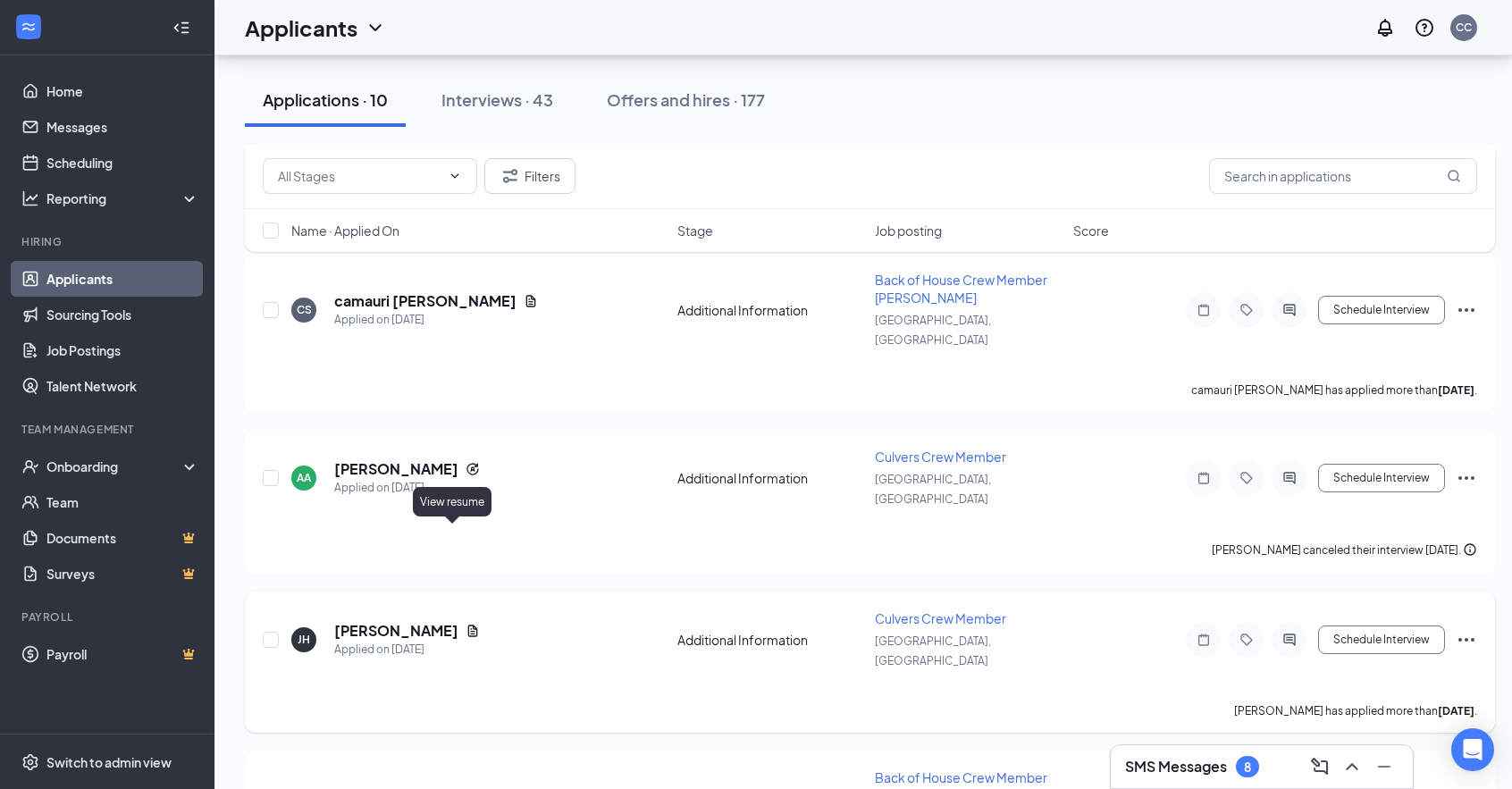
click at [468, 625] on icon "Document" at bounding box center [473, 630] width 9 height 11
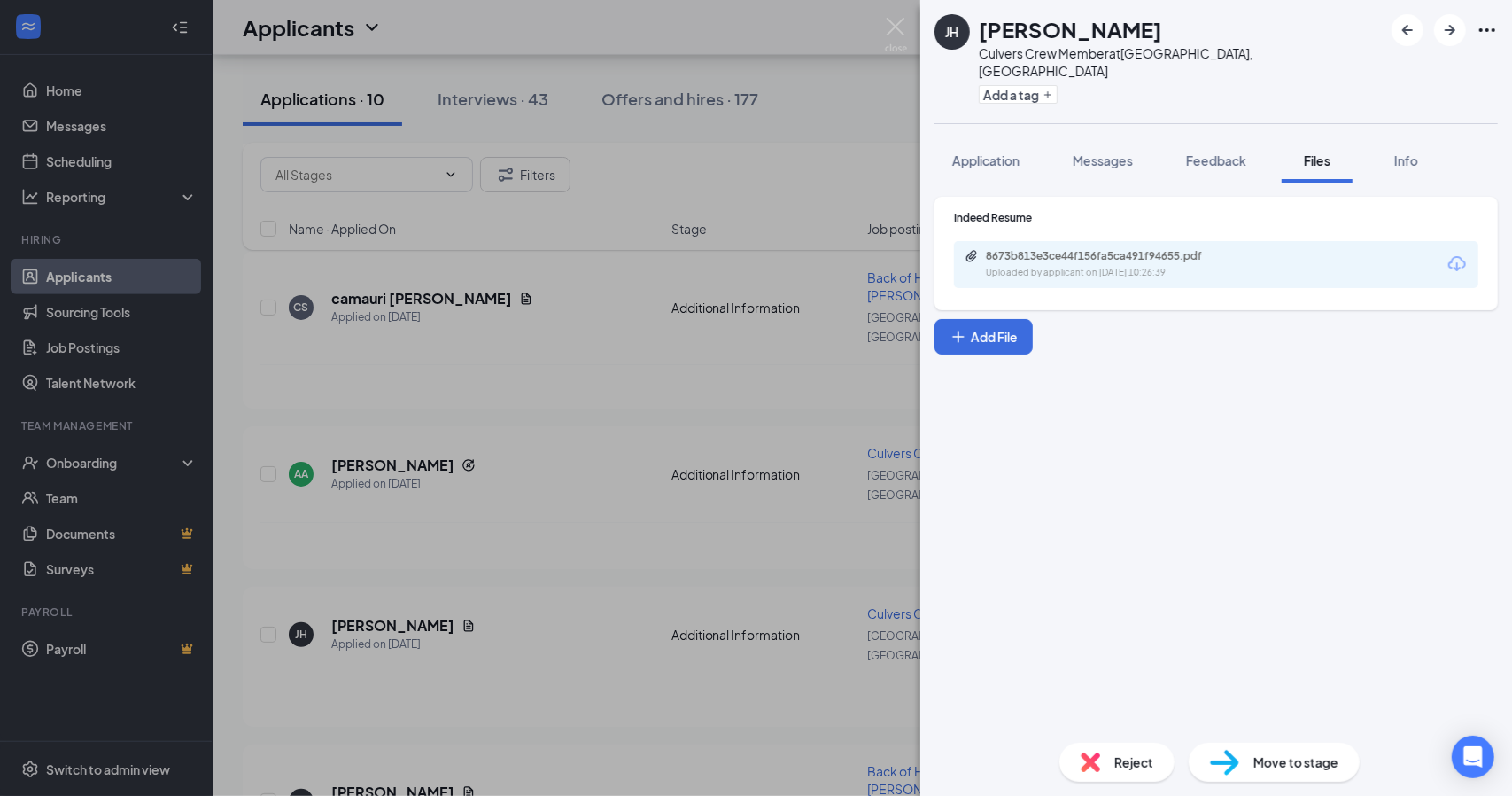
click at [1121, 249] on div "8673b813e3ce44f156fa5ca491f94655.pdf" at bounding box center [1110, 255] width 248 height 14
click at [647, 377] on div "[PERSON_NAME] [PERSON_NAME] Culvers Crew Member at [GEOGRAPHIC_DATA], [GEOGRAPH…" at bounding box center [756, 398] width 1512 height 796
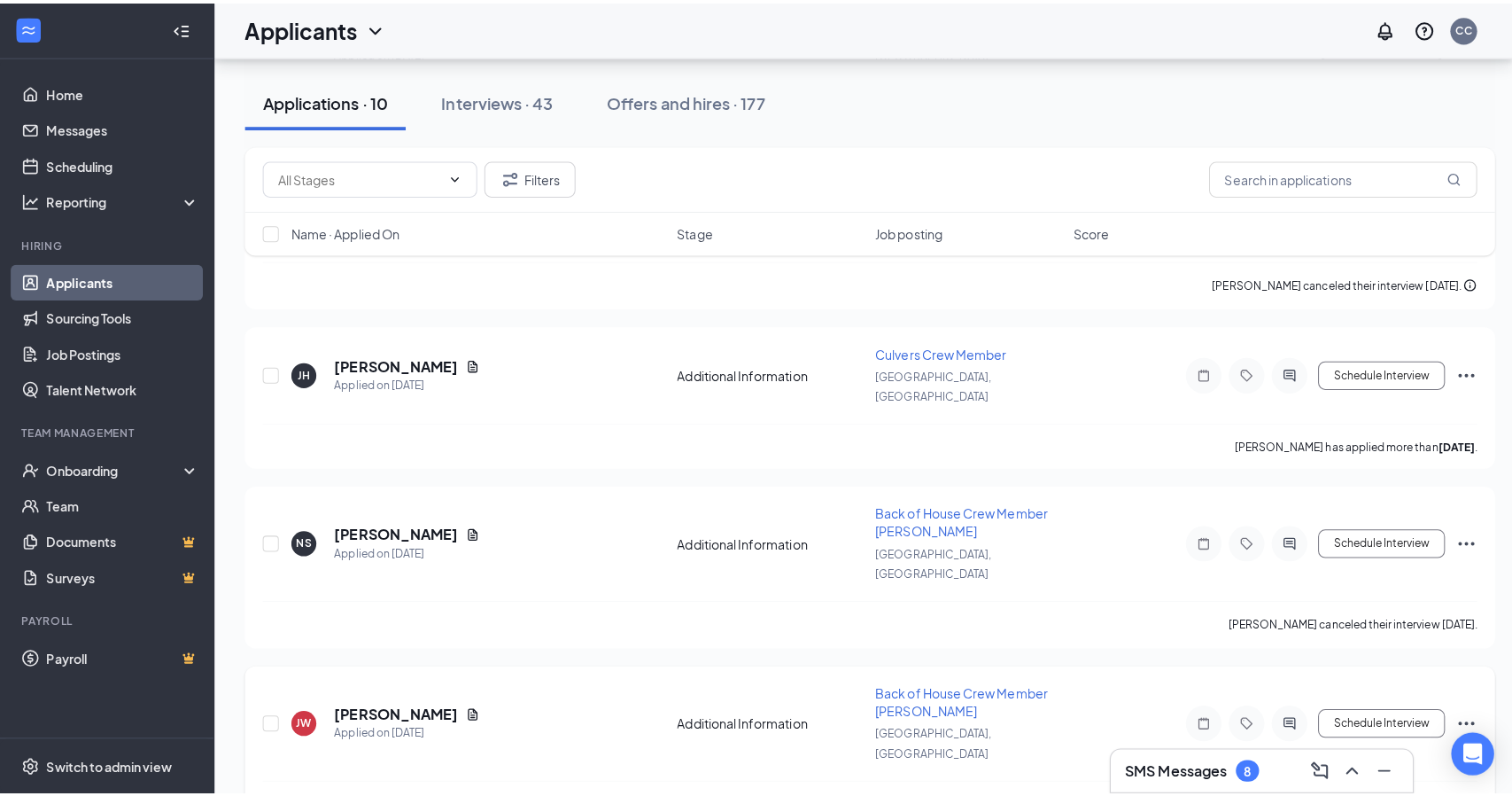
scroll to position [798, 0]
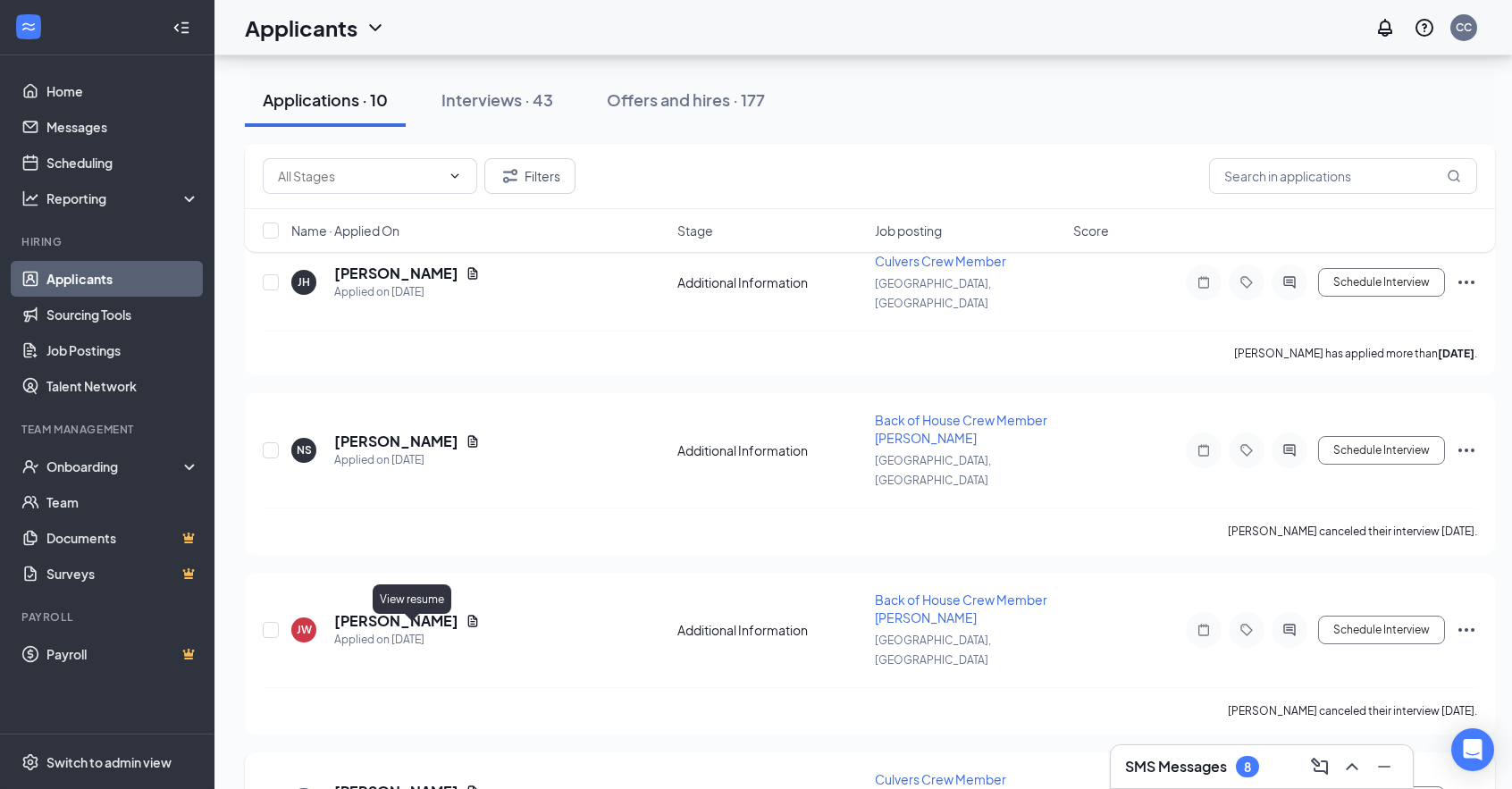
click at [468, 785] on icon "Document" at bounding box center [473, 791] width 9 height 11
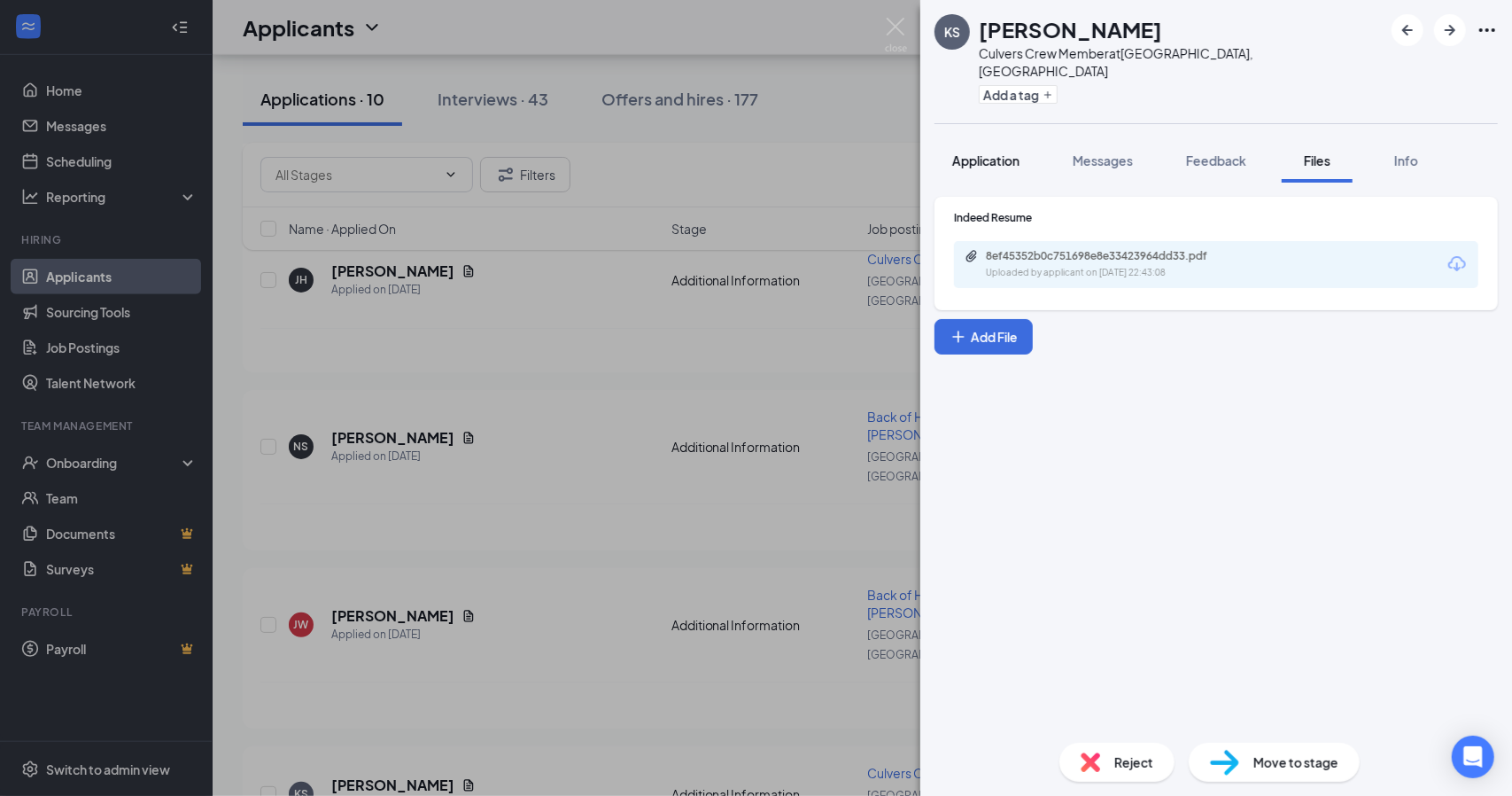
click at [1012, 153] on span "Application" at bounding box center [986, 160] width 67 height 16
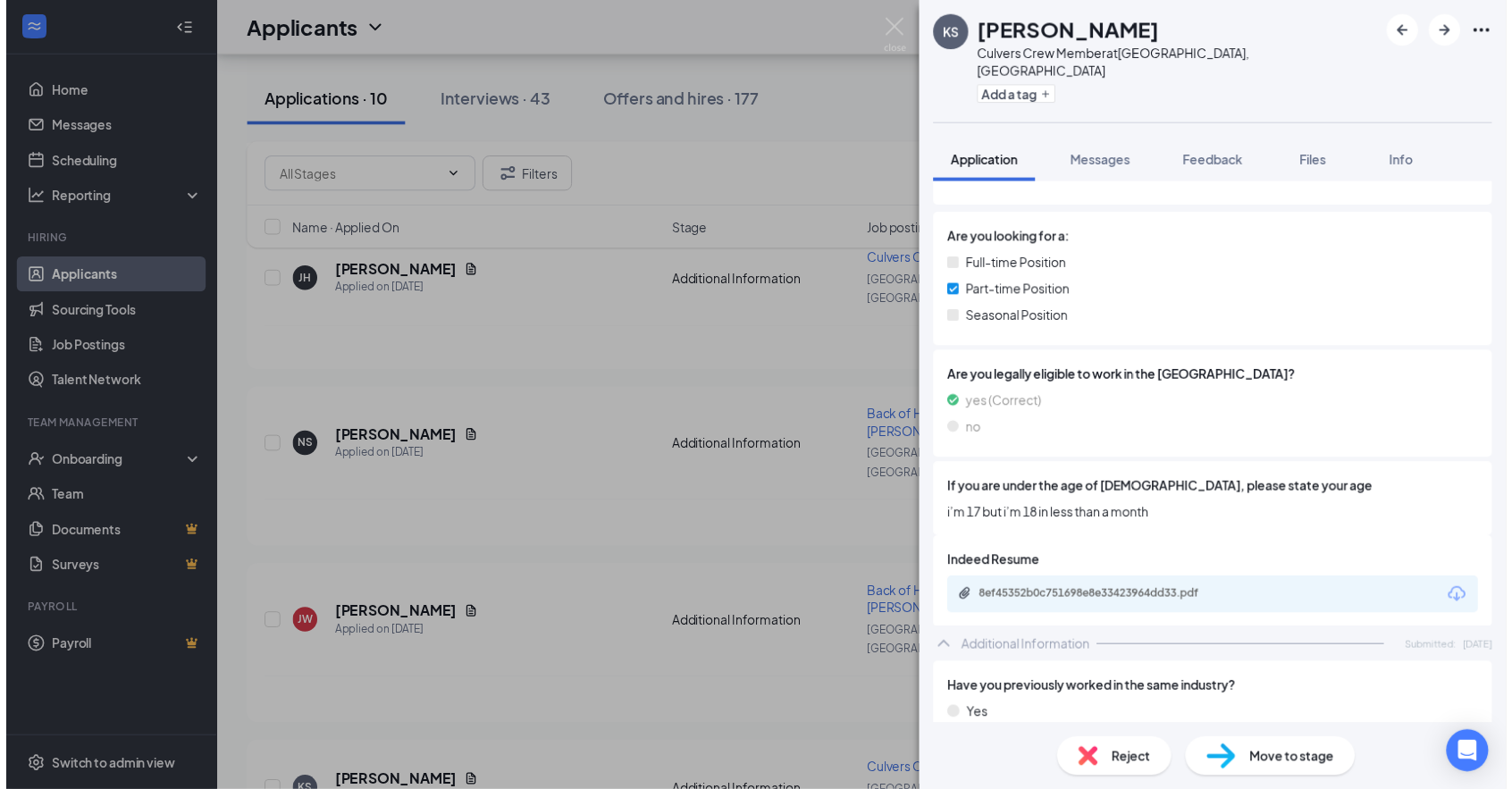
scroll to position [268, 0]
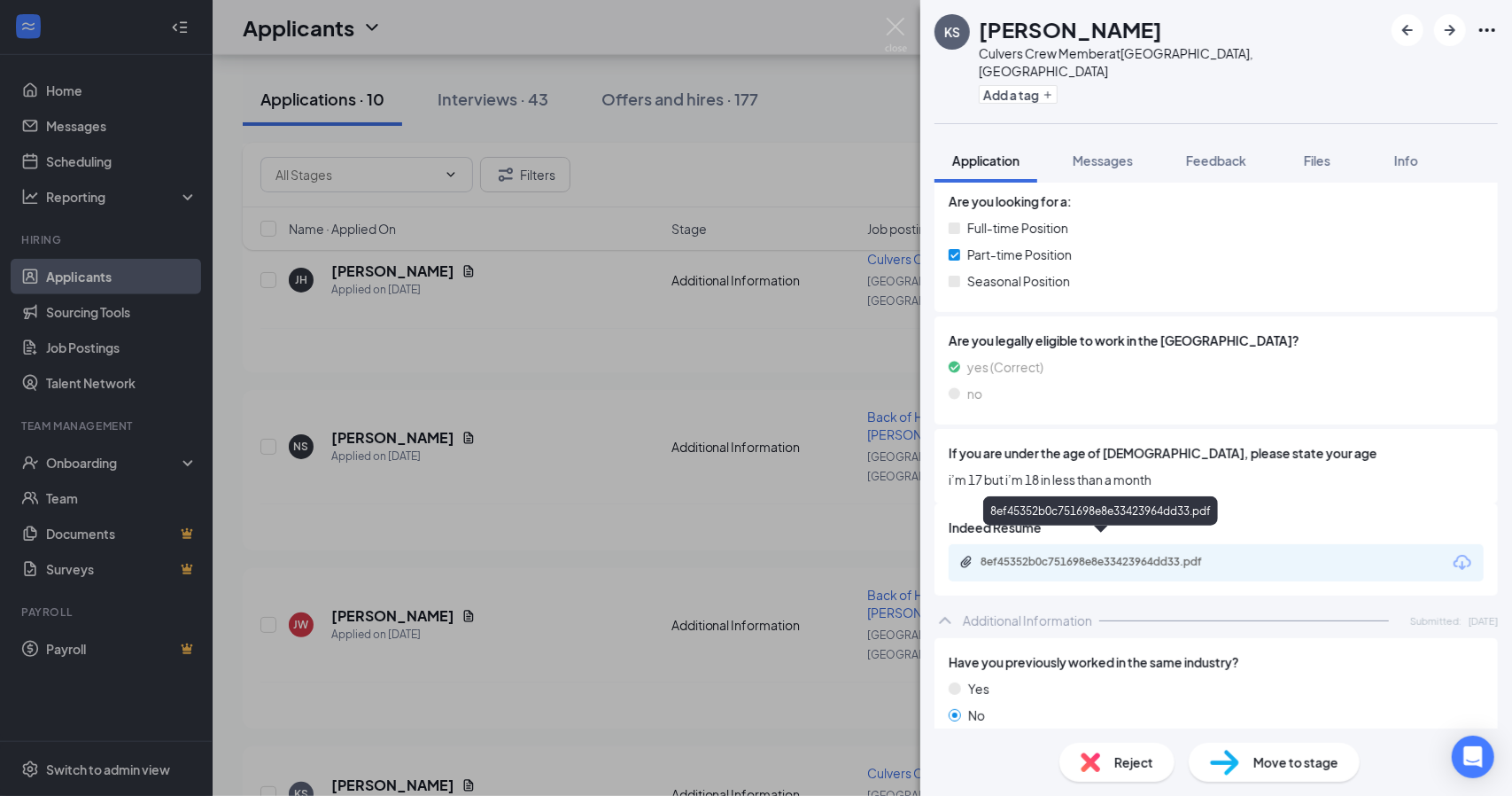
click at [1081, 555] on div "8ef45352b0c751698e8e33423964dd33.pdf" at bounding box center [1105, 561] width 248 height 14
click at [492, 438] on div "KS kloe [PERSON_NAME] Culvers Crew Member at [GEOGRAPHIC_DATA], [GEOGRAPHIC_DAT…" at bounding box center [756, 398] width 1512 height 796
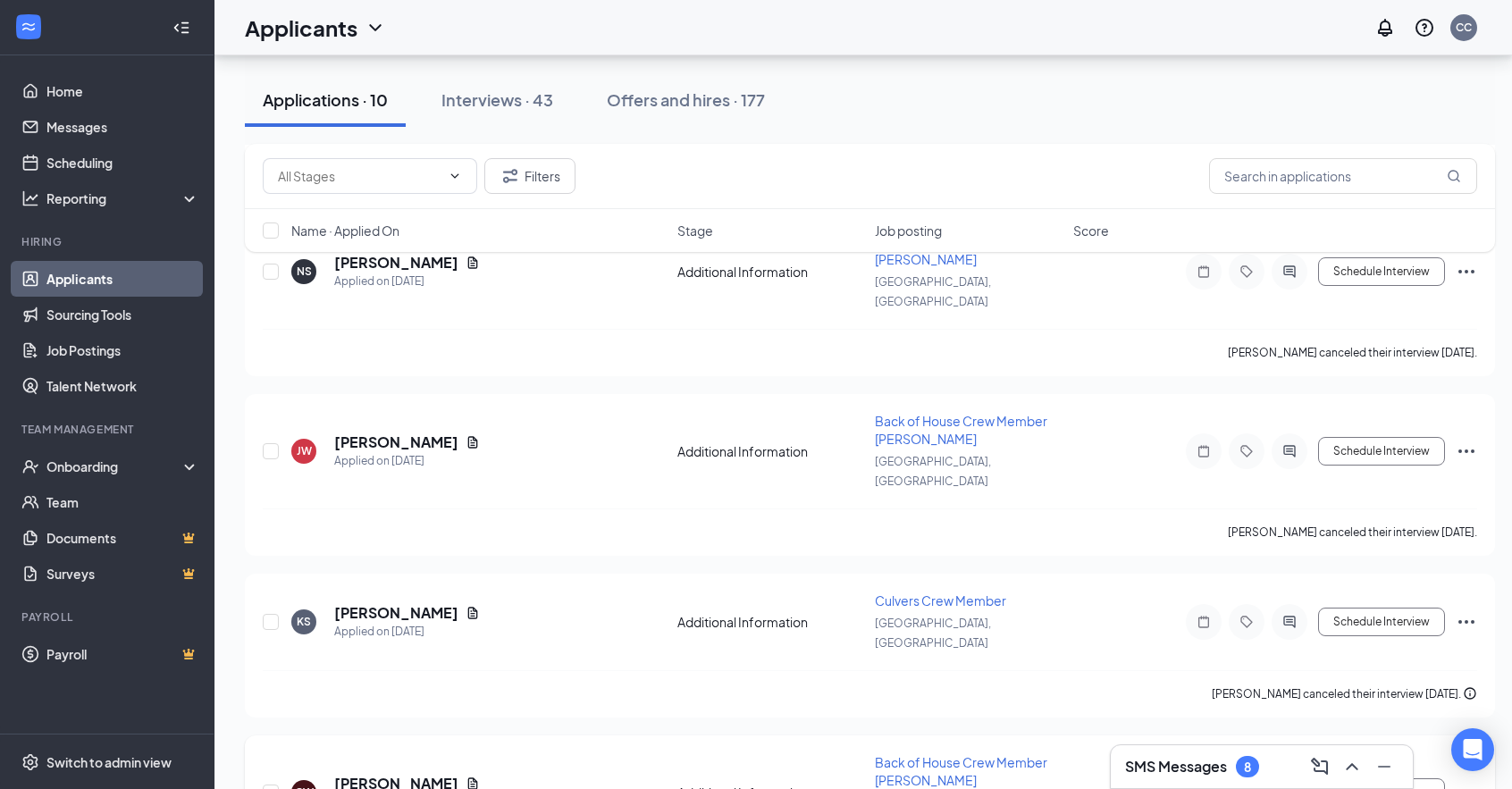
scroll to position [1056, 0]
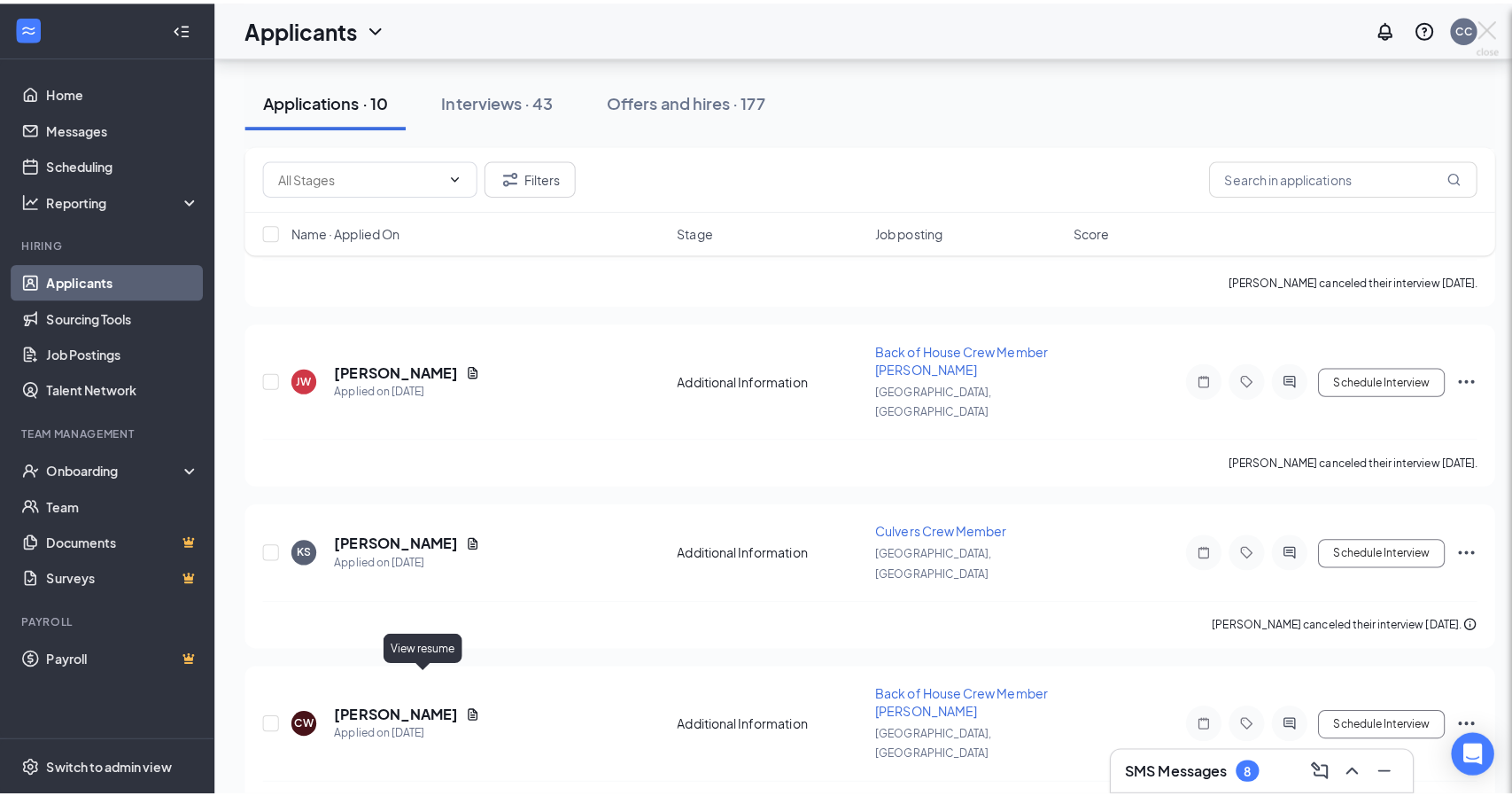
scroll to position [1035, 0]
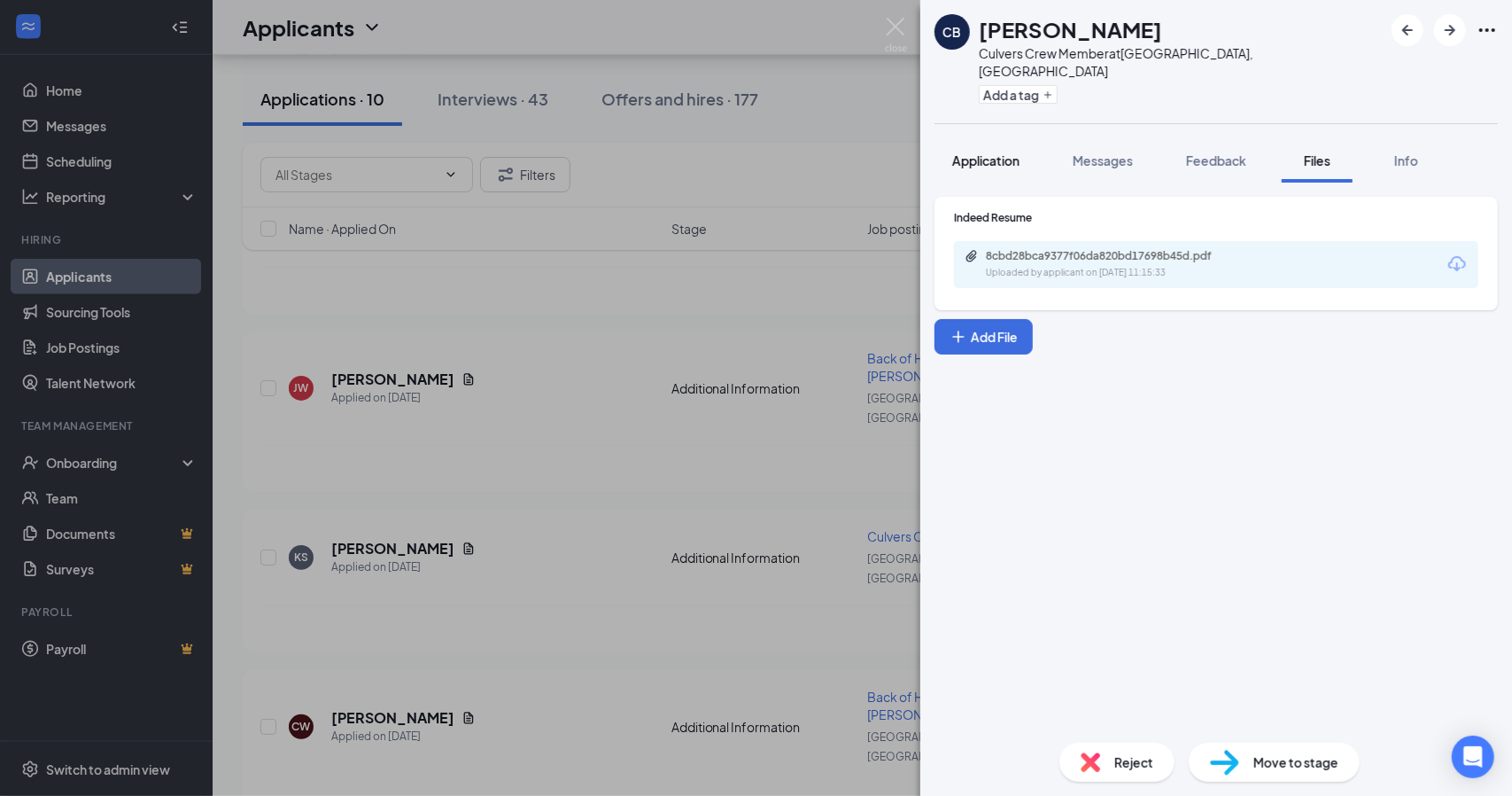
click at [982, 153] on span "Application" at bounding box center [986, 160] width 67 height 16
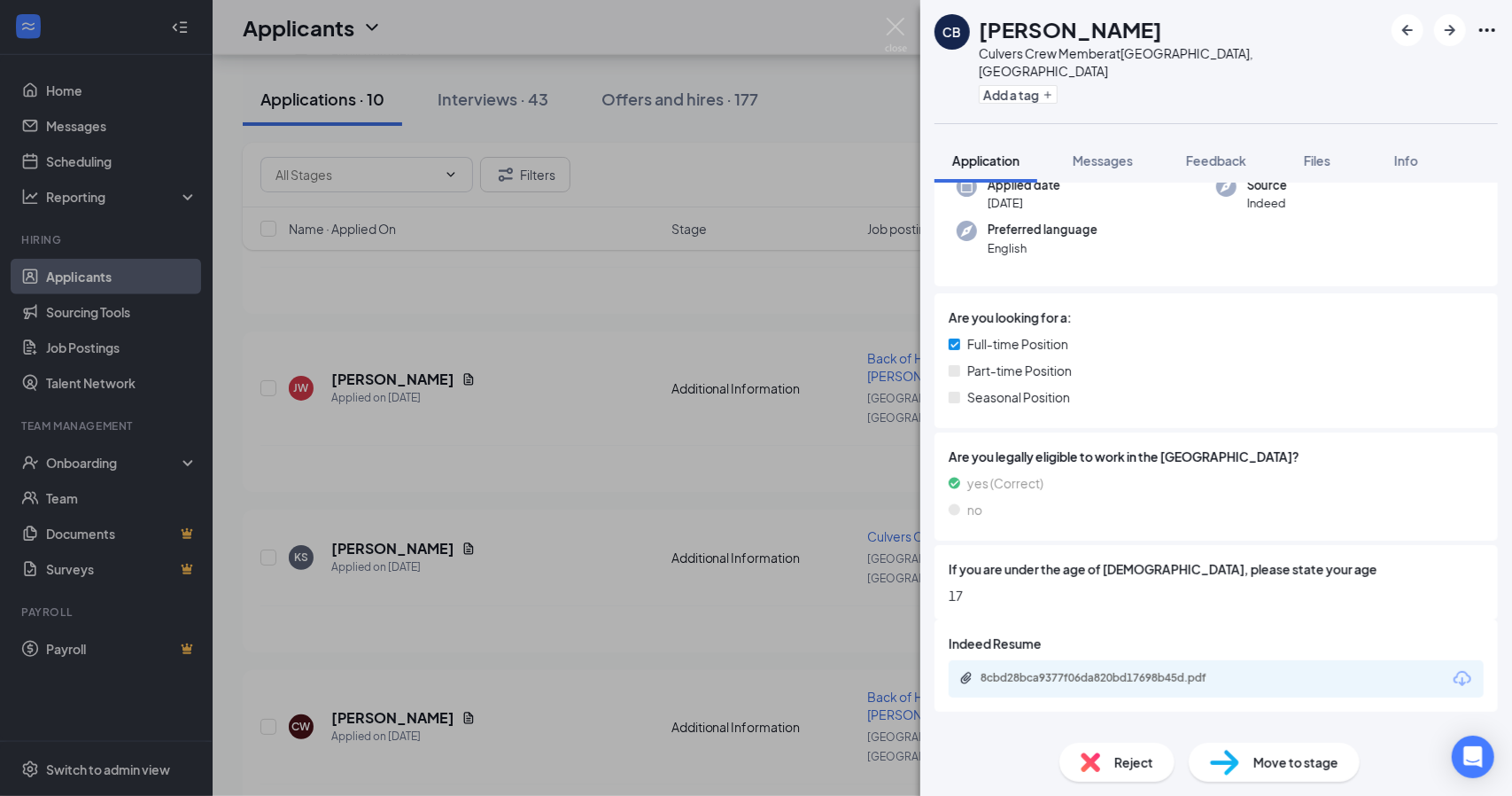
scroll to position [151, 0]
click at [1127, 670] on div "8cbd28bca9377f06da820bd17698b45d.pdf" at bounding box center [1217, 679] width 535 height 37
click at [1130, 670] on div "8cbd28bca9377f06da820bd17698b45d.pdf" at bounding box center [1105, 677] width 248 height 14
